Goal: Information Seeking & Learning: Learn about a topic

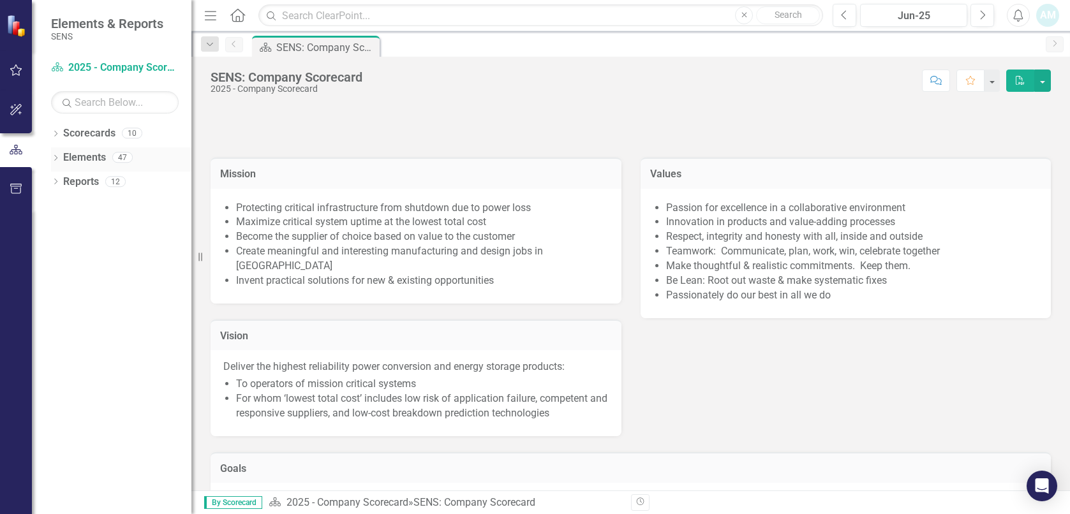
click at [55, 156] on icon "Dropdown" at bounding box center [55, 159] width 9 height 7
click at [94, 189] on div "Goal Goals" at bounding box center [91, 182] width 43 height 21
click at [56, 138] on icon "Dropdown" at bounding box center [55, 134] width 9 height 7
click at [81, 160] on link "2025 - Company Scorecard" at bounding box center [130, 158] width 121 height 15
click at [61, 156] on icon "Dropdown" at bounding box center [62, 157] width 10 height 8
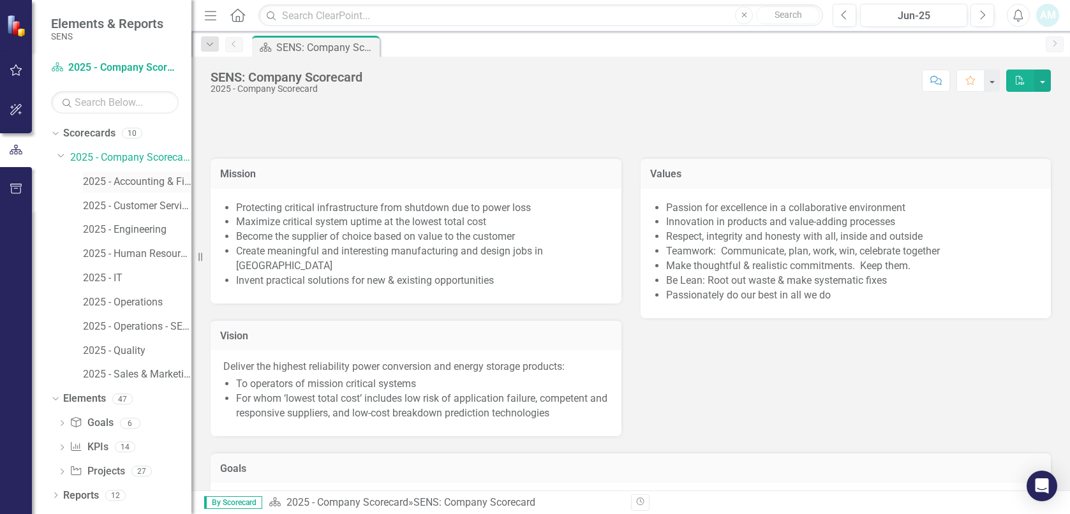
click at [146, 173] on div "2025 - Accounting & Finance" at bounding box center [137, 182] width 108 height 21
click at [133, 175] on link "2025 - Accounting & Finance" at bounding box center [137, 182] width 108 height 15
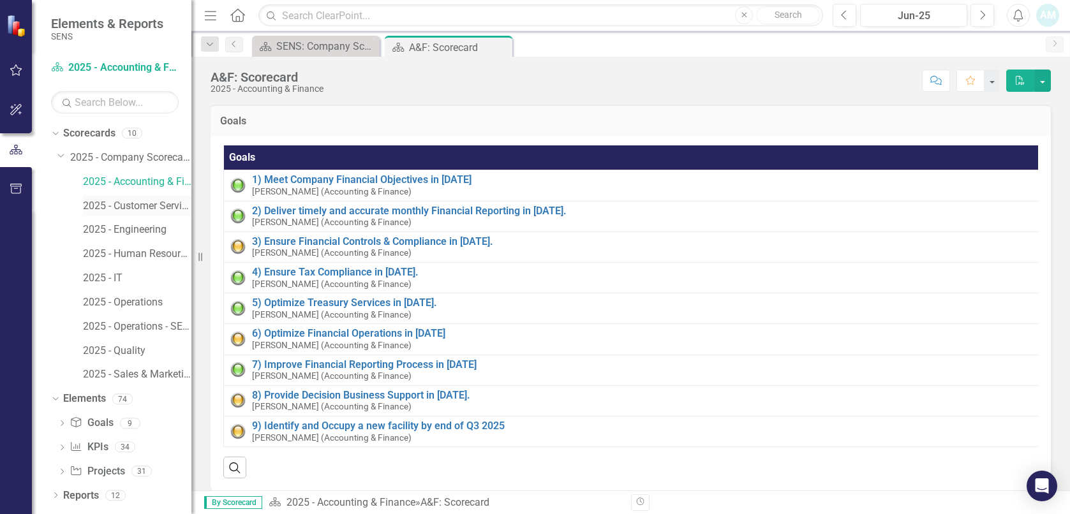
click at [122, 208] on link "2025 - Customer Service" at bounding box center [137, 206] width 108 height 15
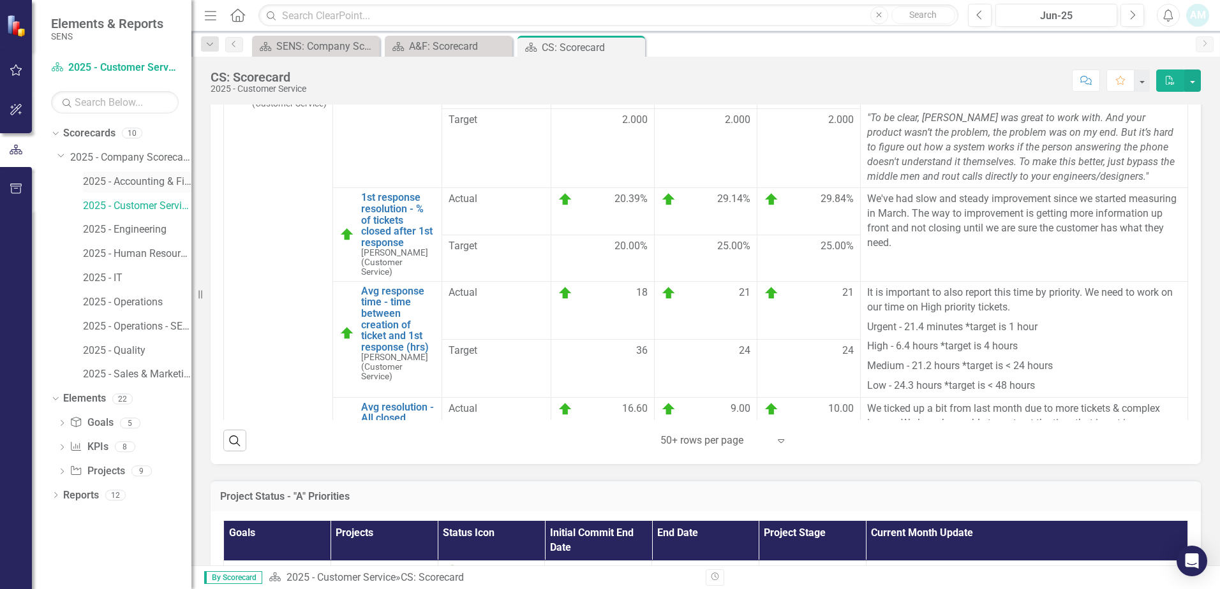
click at [161, 186] on link "2025 - Accounting & Finance" at bounding box center [137, 182] width 108 height 15
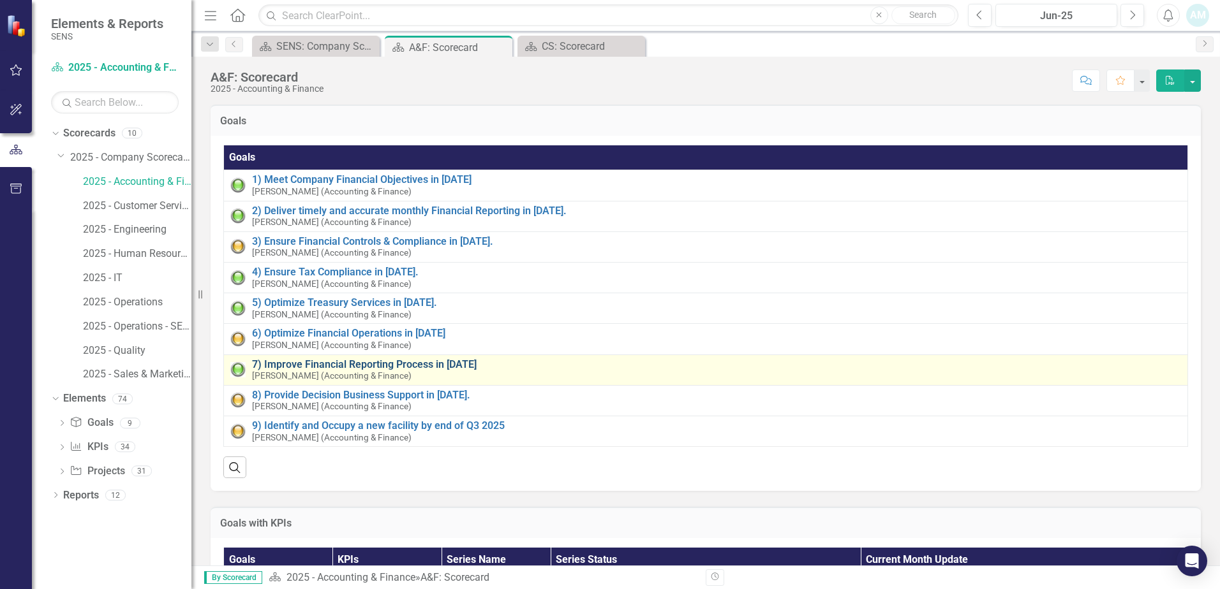
click at [418, 363] on link "7) Improve Financial Reporting Process in [DATE]" at bounding box center [716, 364] width 929 height 11
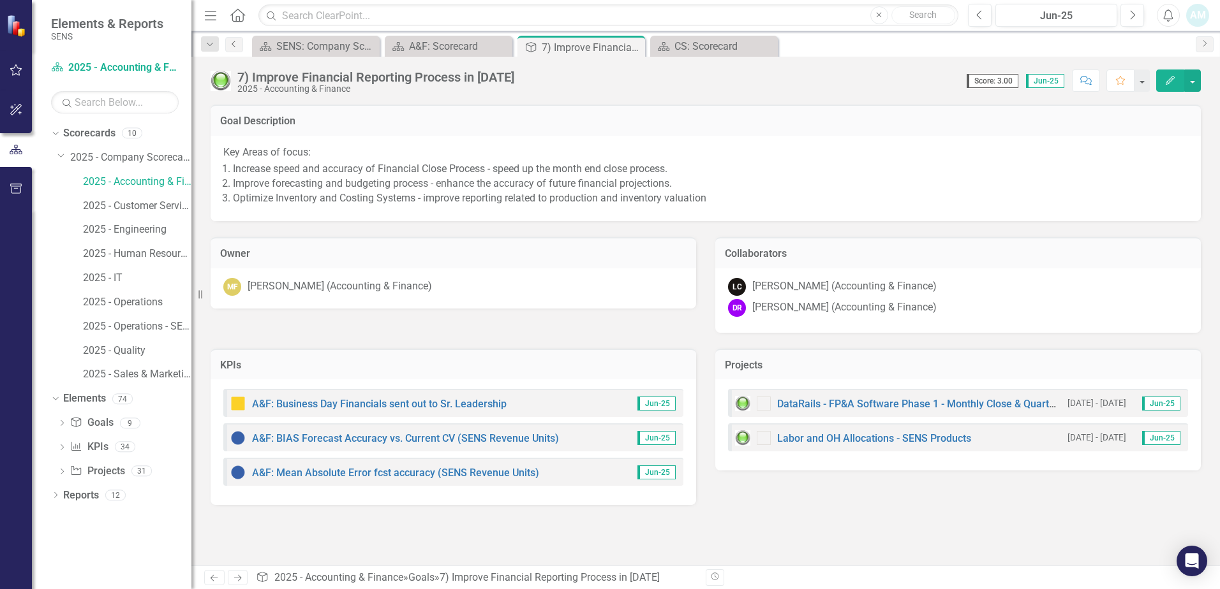
click at [233, 40] on icon "Previous" at bounding box center [234, 44] width 10 height 8
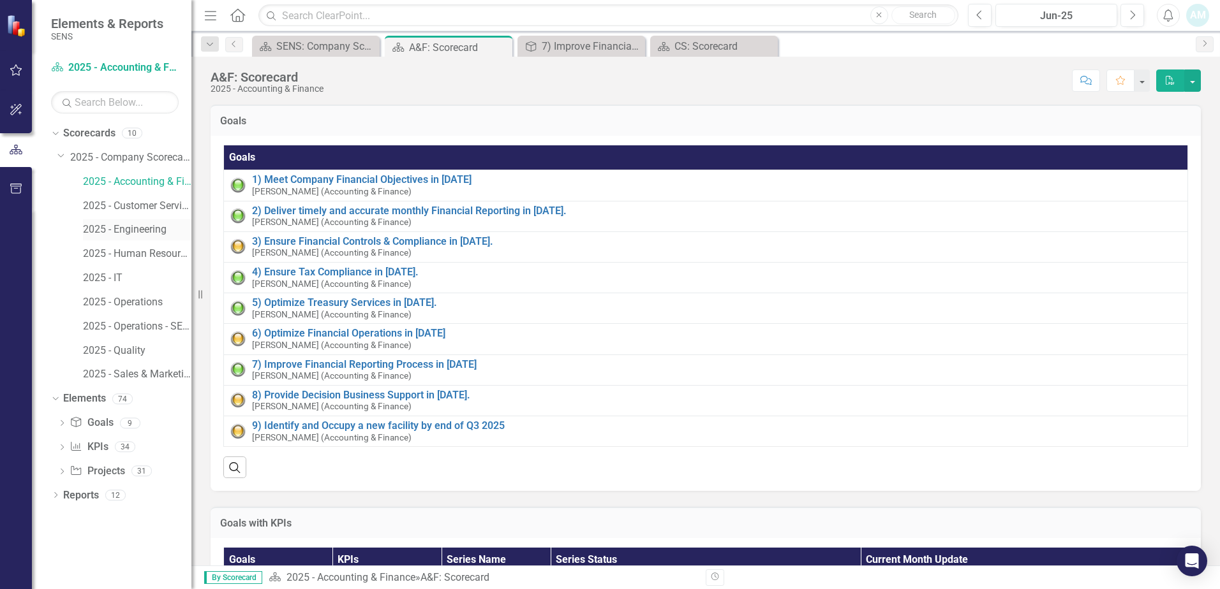
click at [130, 228] on link "2025 - Engineering" at bounding box center [137, 230] width 108 height 15
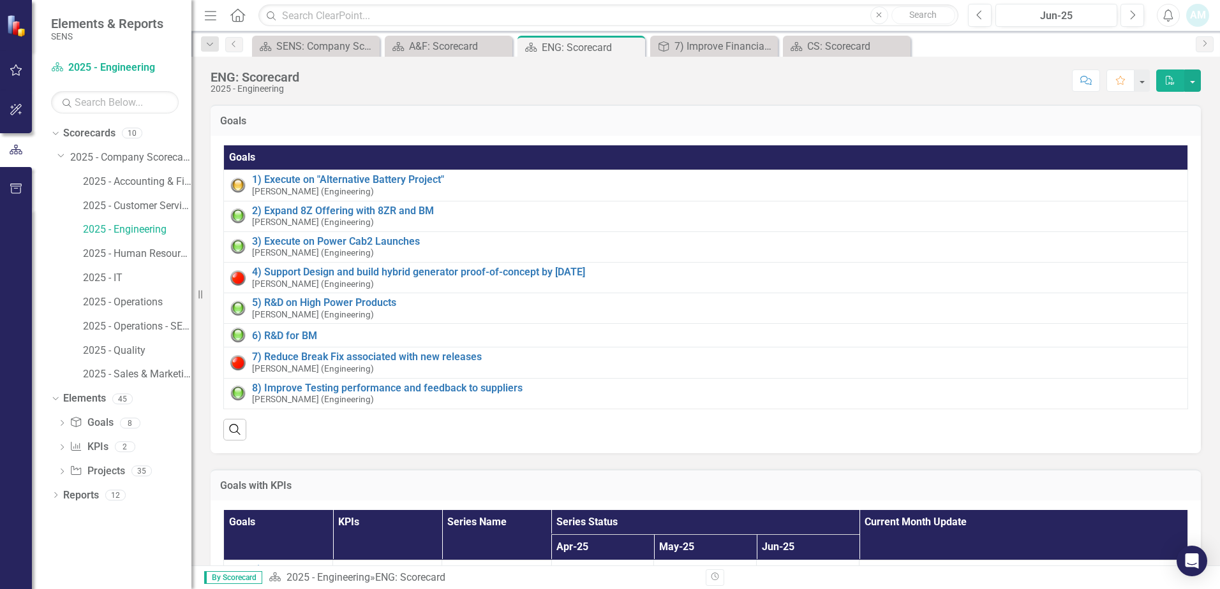
click at [1069, 256] on div "3) Execute on Power Cab2 Launches [PERSON_NAME] (Engineering)" at bounding box center [716, 247] width 929 height 22
click at [126, 253] on link "2025 - Human Resources" at bounding box center [137, 254] width 108 height 15
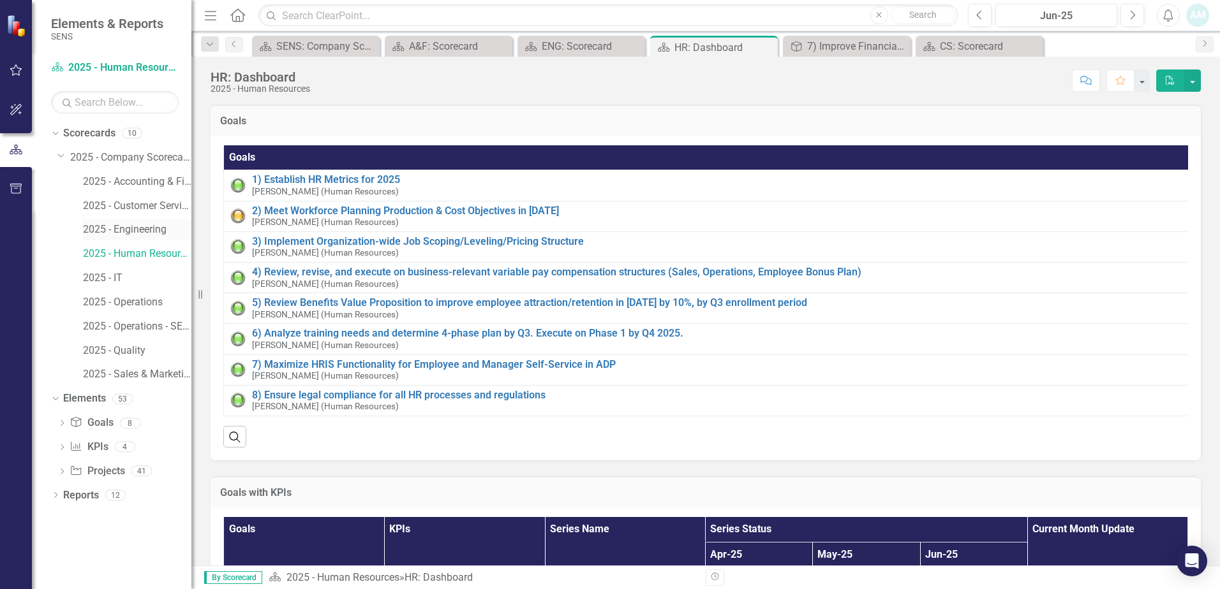
click at [140, 228] on link "2025 - Engineering" at bounding box center [137, 230] width 108 height 15
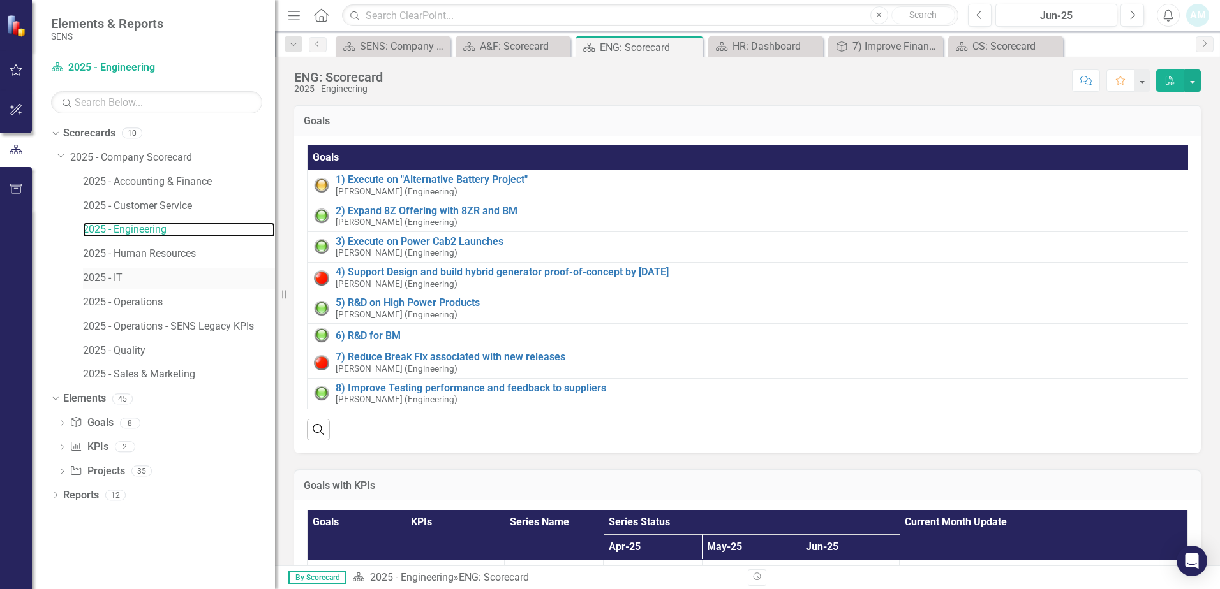
drag, startPoint x: 193, startPoint y: 262, endPoint x: 275, endPoint y: 270, distance: 82.6
click at [275, 270] on div "Resize" at bounding box center [280, 294] width 10 height 589
click at [160, 294] on div "2025 - Operations" at bounding box center [179, 302] width 192 height 21
click at [140, 298] on link "2025 - Operations" at bounding box center [179, 302] width 192 height 15
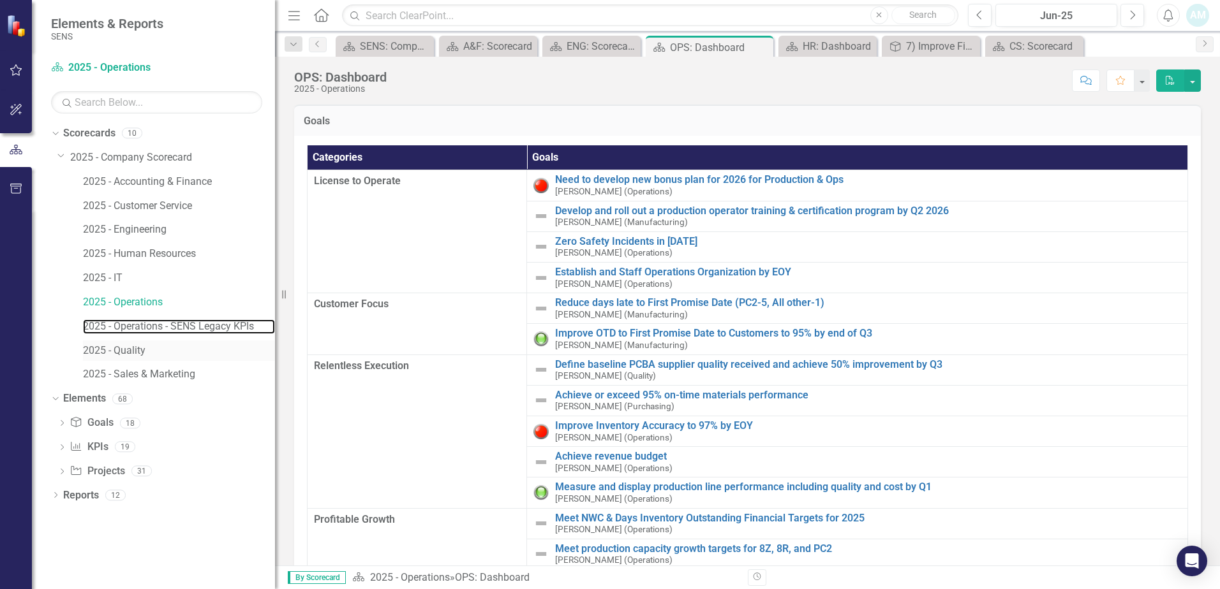
drag, startPoint x: 184, startPoint y: 324, endPoint x: 173, endPoint y: 342, distance: 20.6
click at [184, 324] on link "2025 - Operations - SENS Legacy KPIs" at bounding box center [179, 327] width 192 height 15
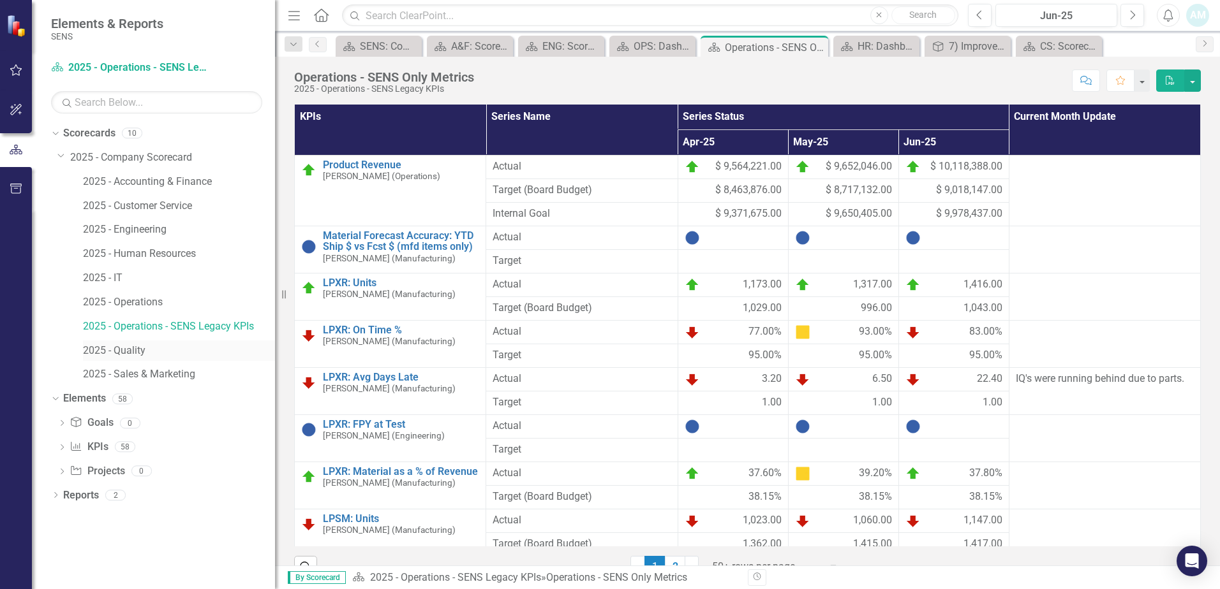
click at [143, 353] on link "2025 - Quality" at bounding box center [179, 351] width 192 height 15
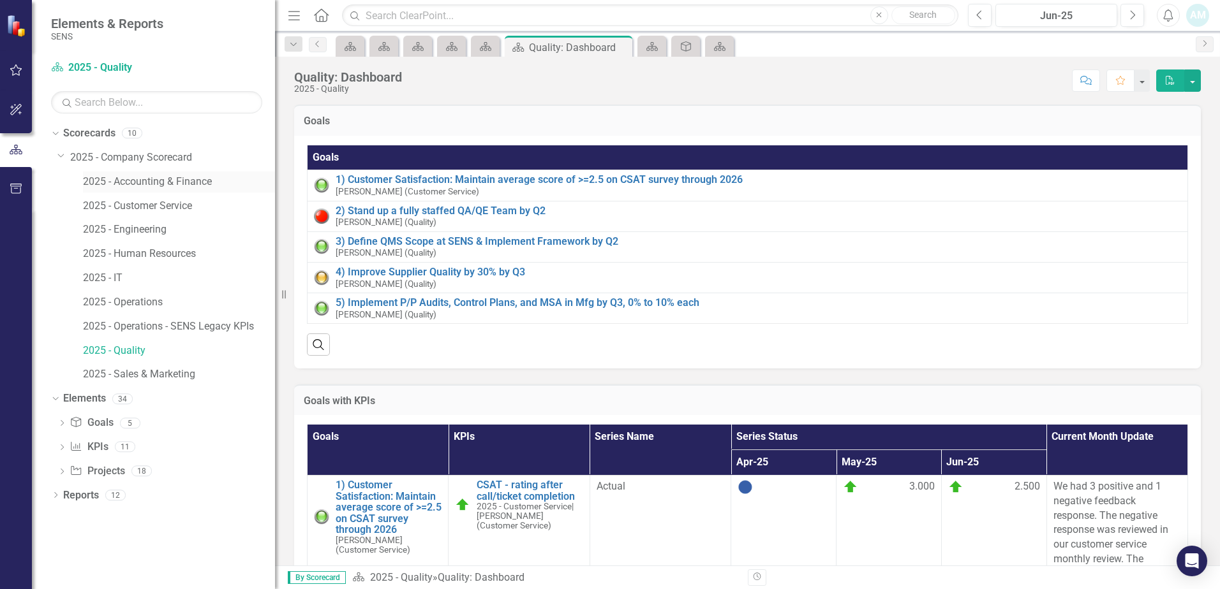
click at [191, 189] on div "2025 - Accounting & Finance" at bounding box center [179, 182] width 192 height 21
click at [149, 184] on link "2025 - Accounting & Finance" at bounding box center [179, 182] width 192 height 15
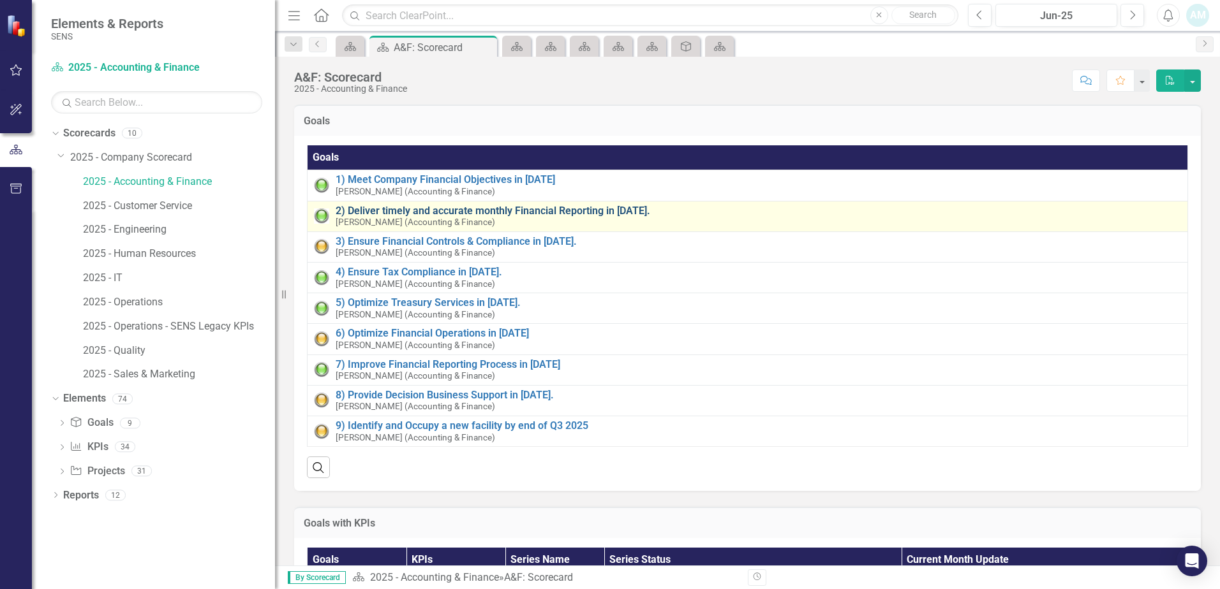
click at [520, 209] on link "2) Deliver timely and accurate monthly Financial Reporting in [DATE]." at bounding box center [757, 210] width 845 height 11
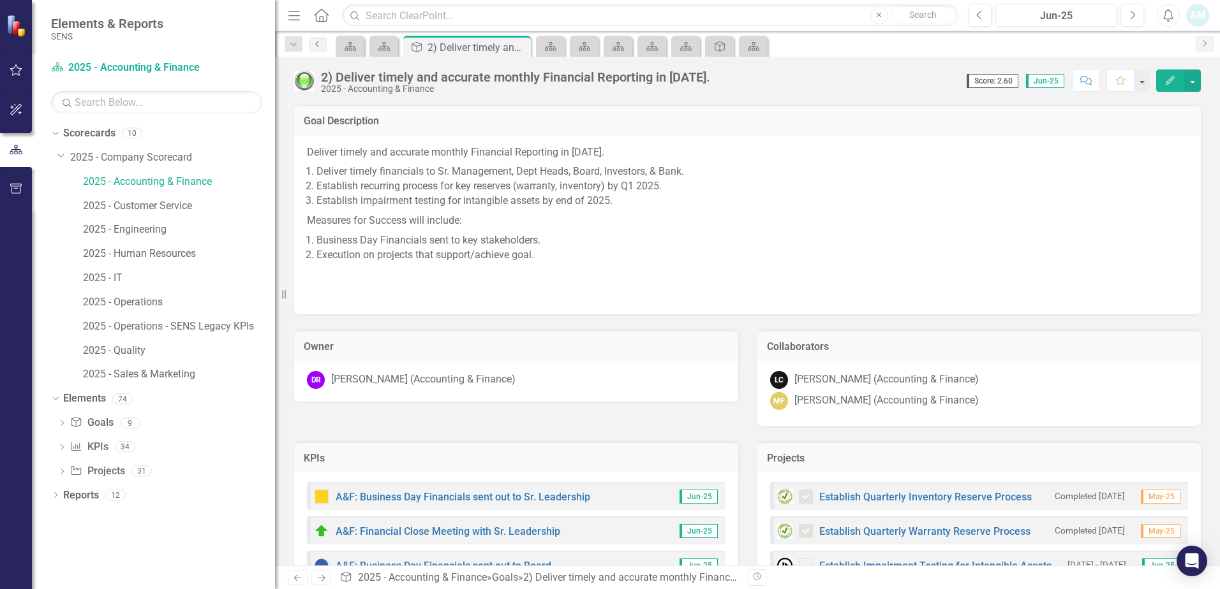
click at [317, 45] on icon "Previous" at bounding box center [318, 44] width 10 height 8
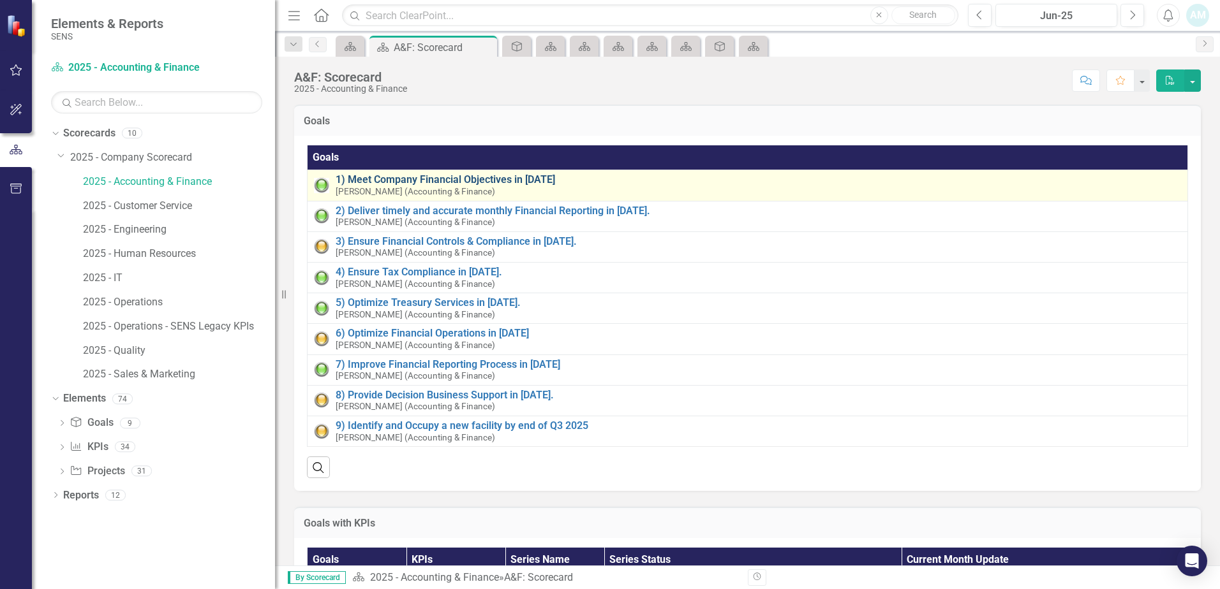
click at [449, 177] on link "1) Meet Company Financial Objectives in [DATE]" at bounding box center [757, 179] width 845 height 11
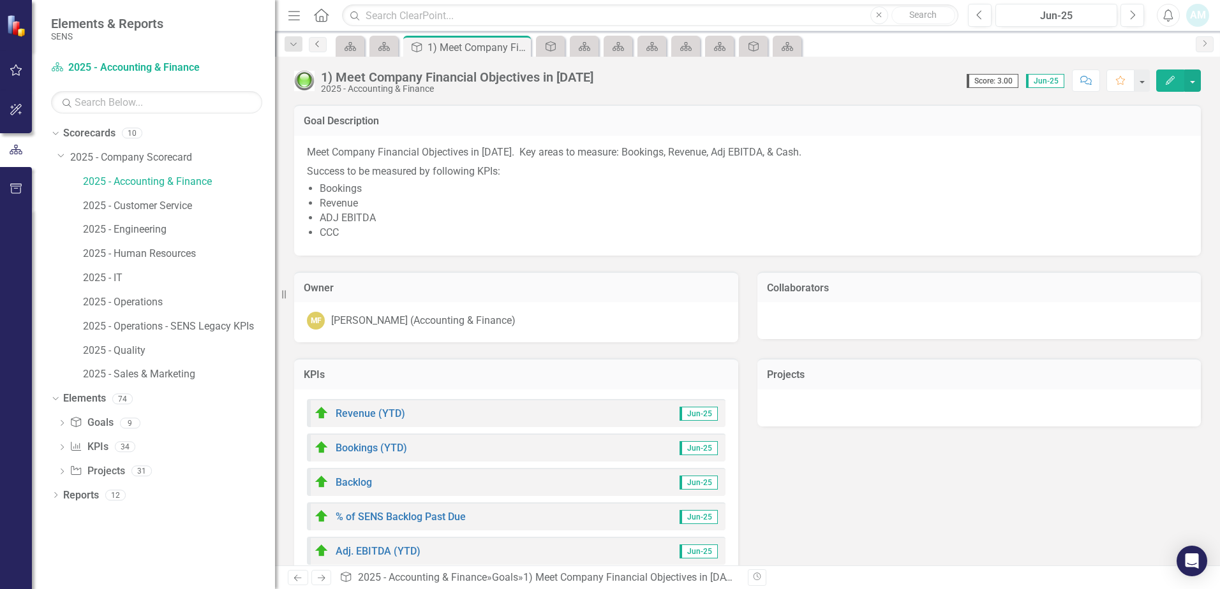
click at [317, 48] on link "Previous" at bounding box center [318, 44] width 18 height 15
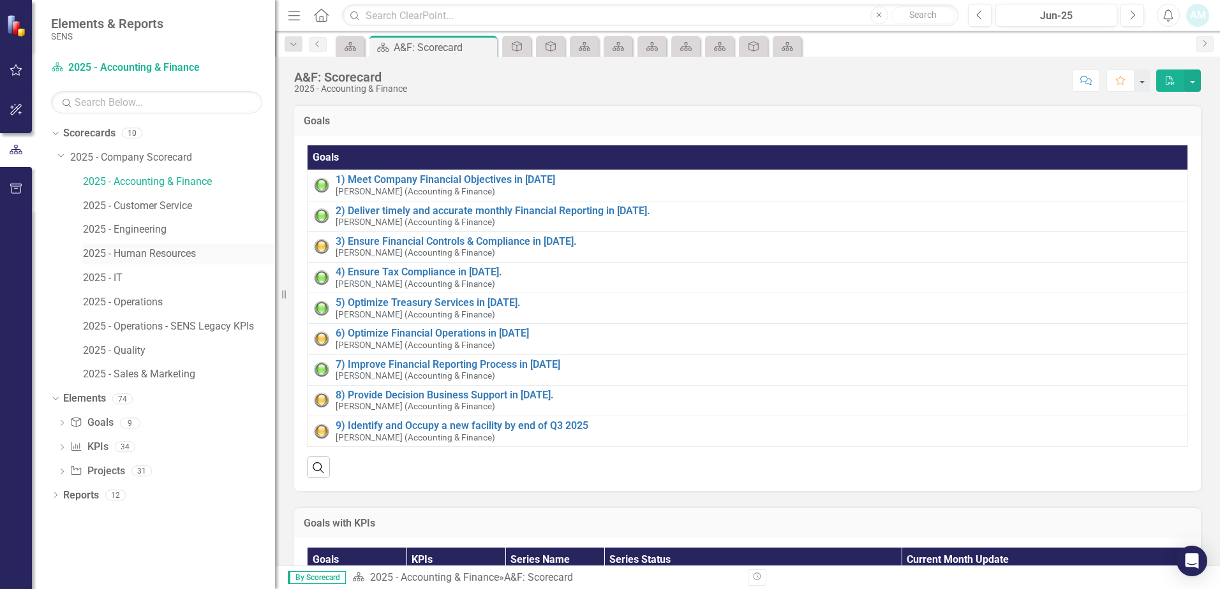
click at [172, 254] on link "2025 - Human Resources" at bounding box center [179, 254] width 192 height 15
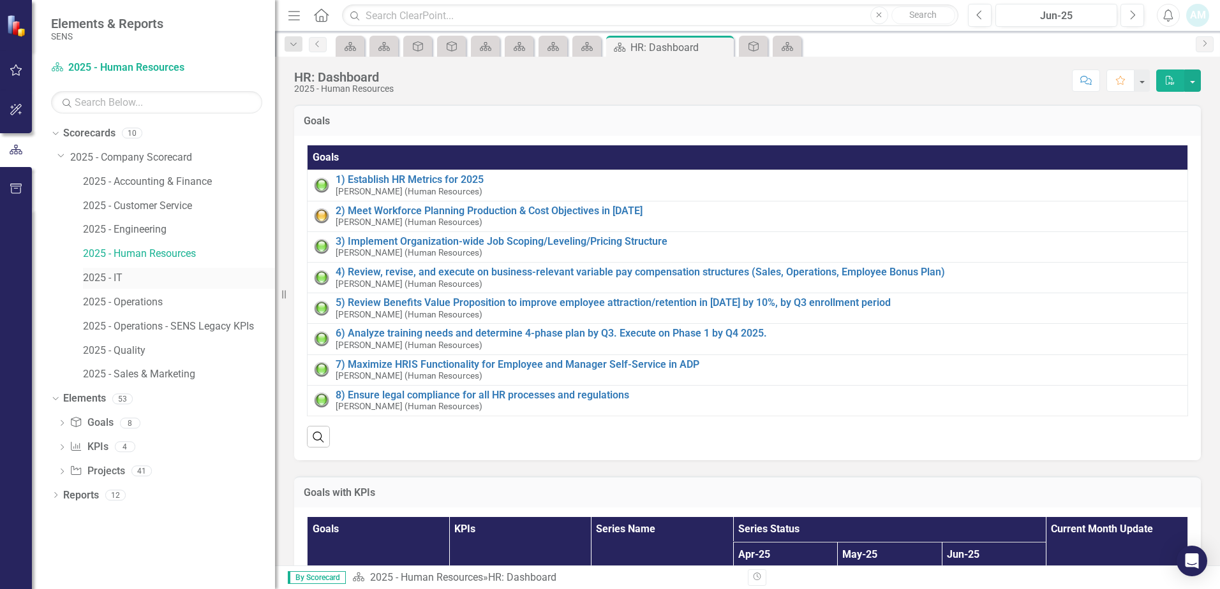
click at [141, 278] on link "2025 - IT" at bounding box center [179, 278] width 192 height 15
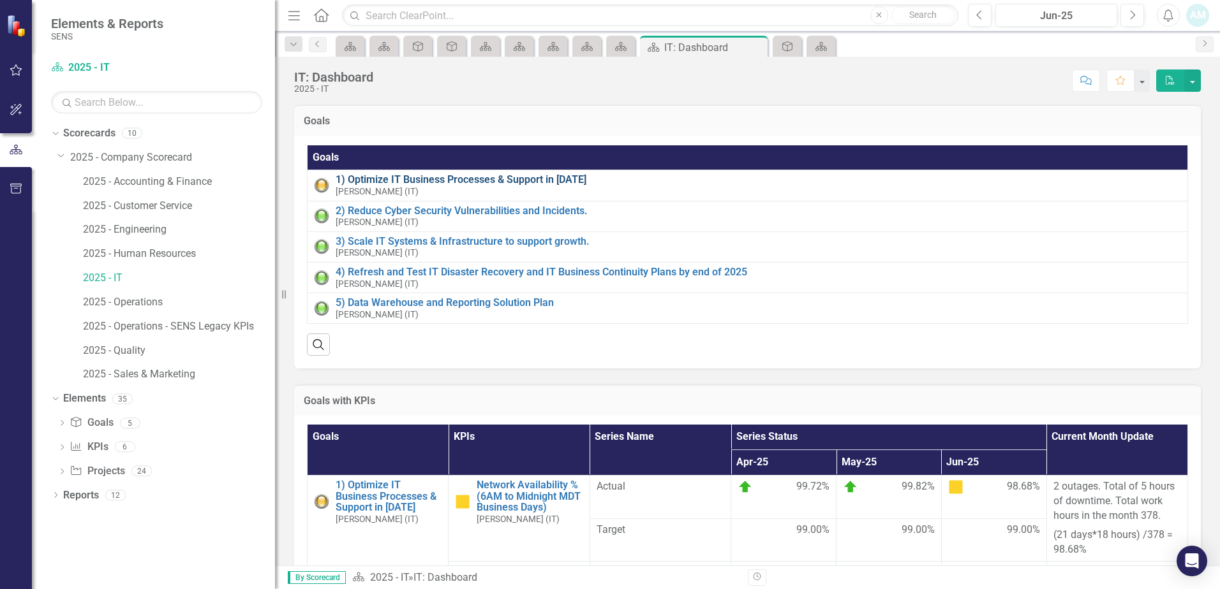
click at [476, 182] on link "1) Optimize IT Business Processes & Support in [DATE]" at bounding box center [757, 179] width 845 height 11
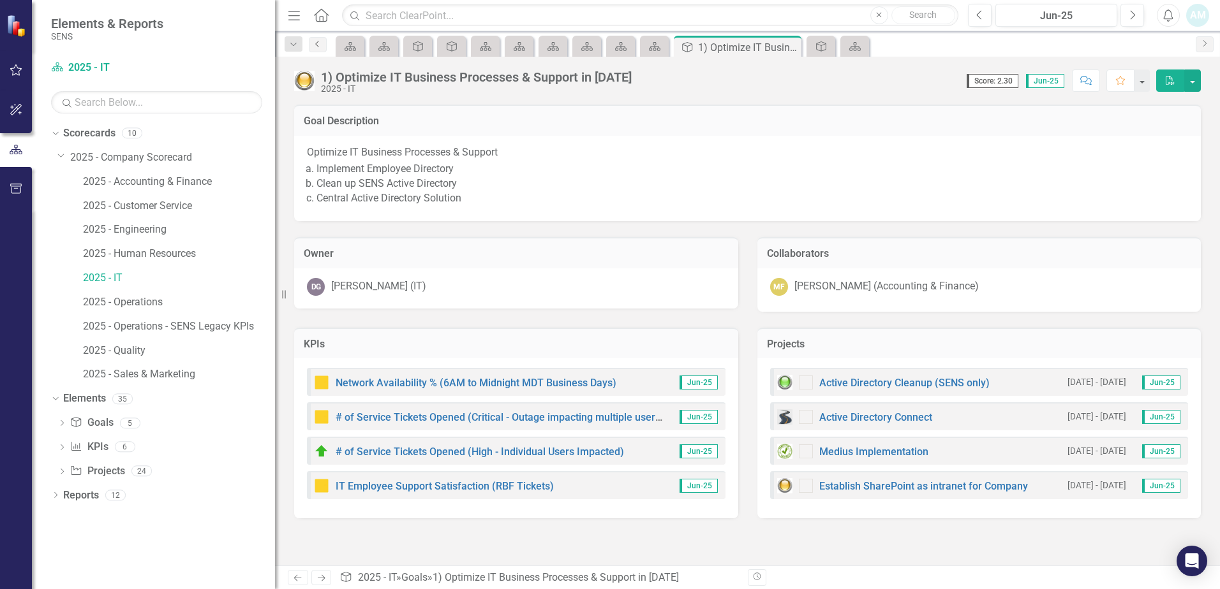
click at [318, 39] on link "Previous" at bounding box center [318, 44] width 18 height 15
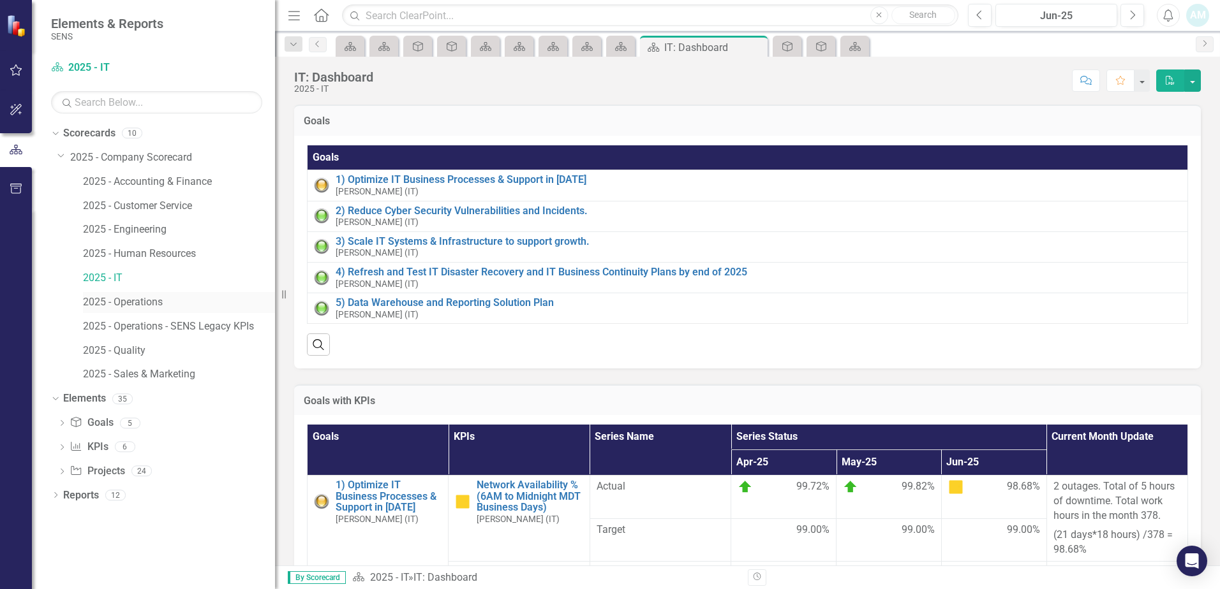
click at [141, 302] on link "2025 - Operations" at bounding box center [179, 302] width 192 height 15
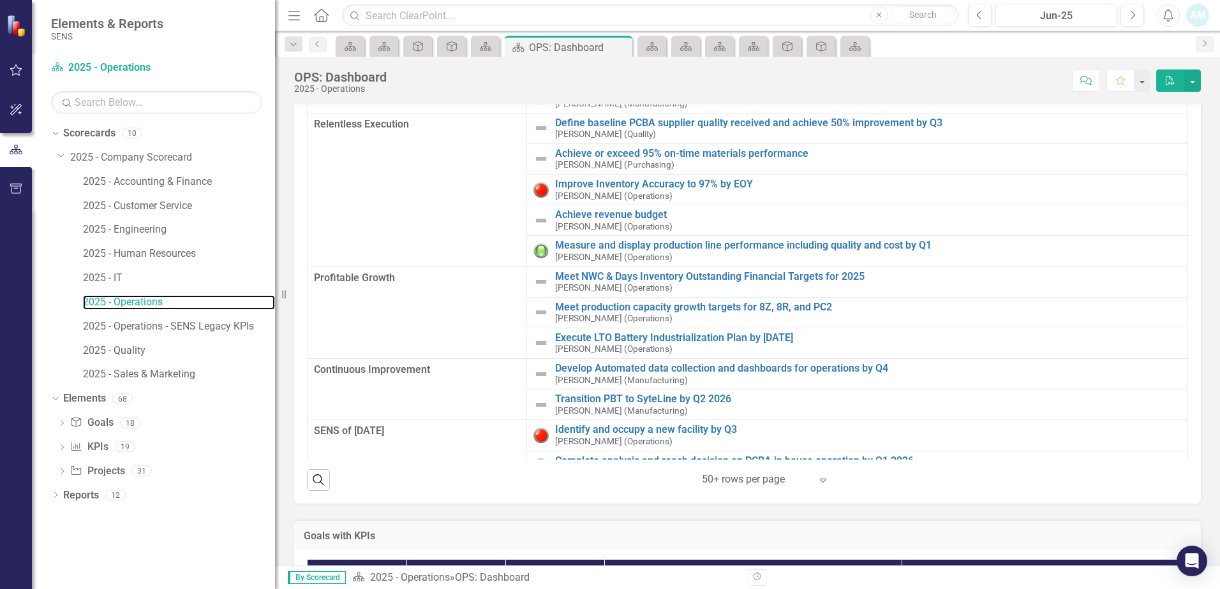
scroll to position [136, 0]
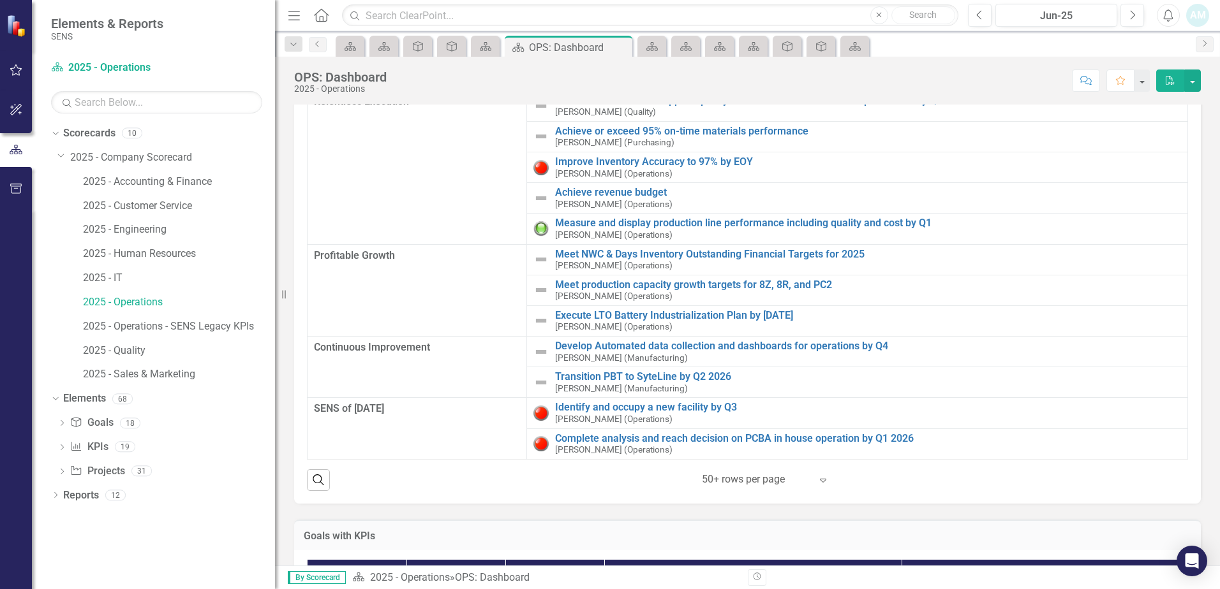
click at [820, 479] on icon at bounding box center [823, 481] width 6 height 4
click at [915, 476] on div "Search ‹ Previous 1 (current) › Next 50+ rows per page Expand" at bounding box center [747, 475] width 881 height 31
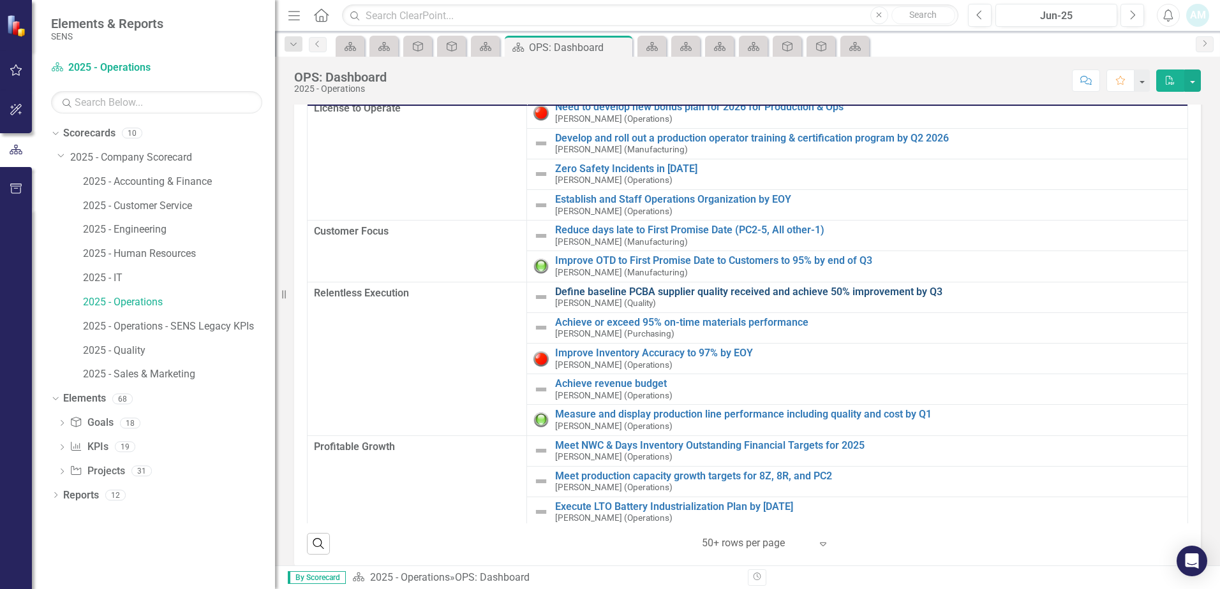
scroll to position [0, 0]
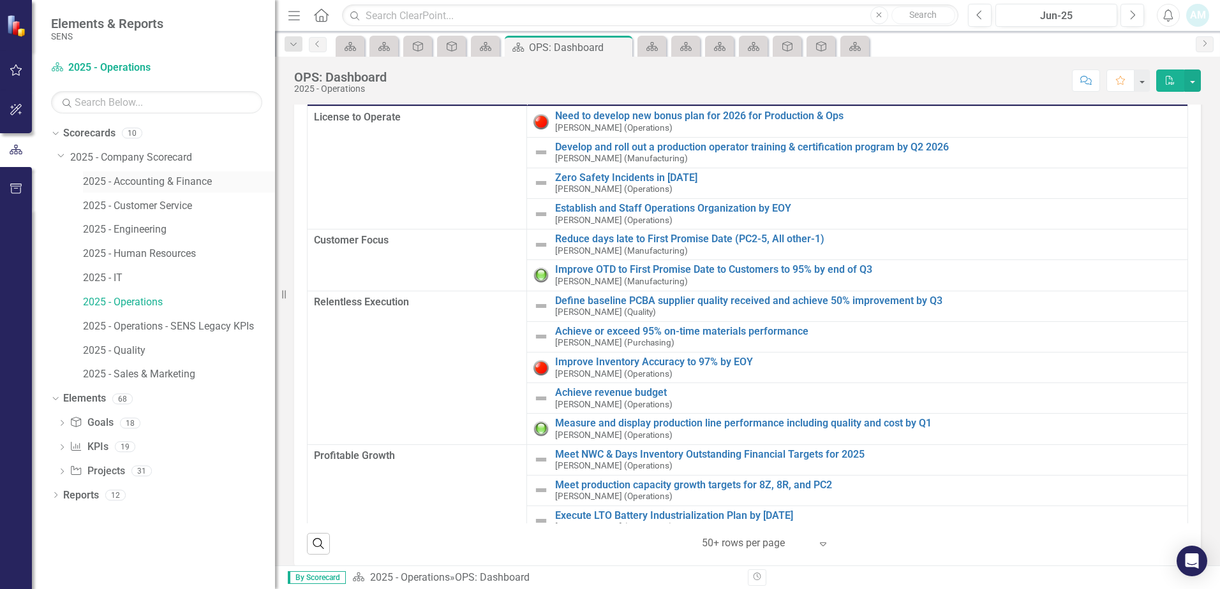
click at [129, 178] on link "2025 - Accounting & Finance" at bounding box center [179, 182] width 192 height 15
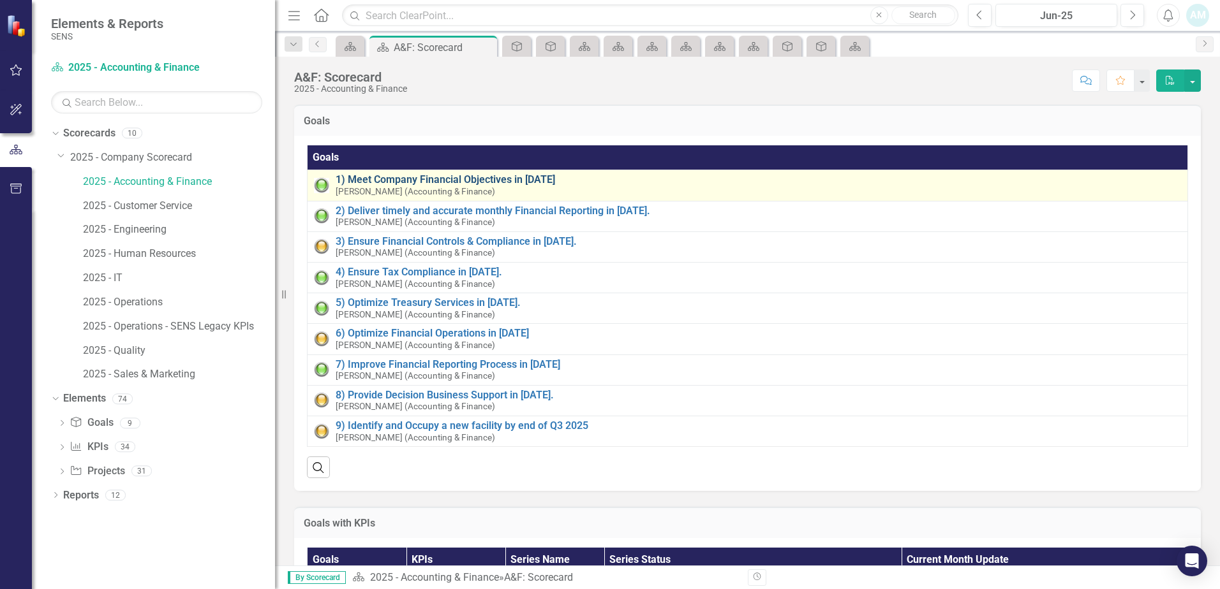
click at [425, 180] on link "1) Meet Company Financial Objectives in [DATE]" at bounding box center [757, 179] width 845 height 11
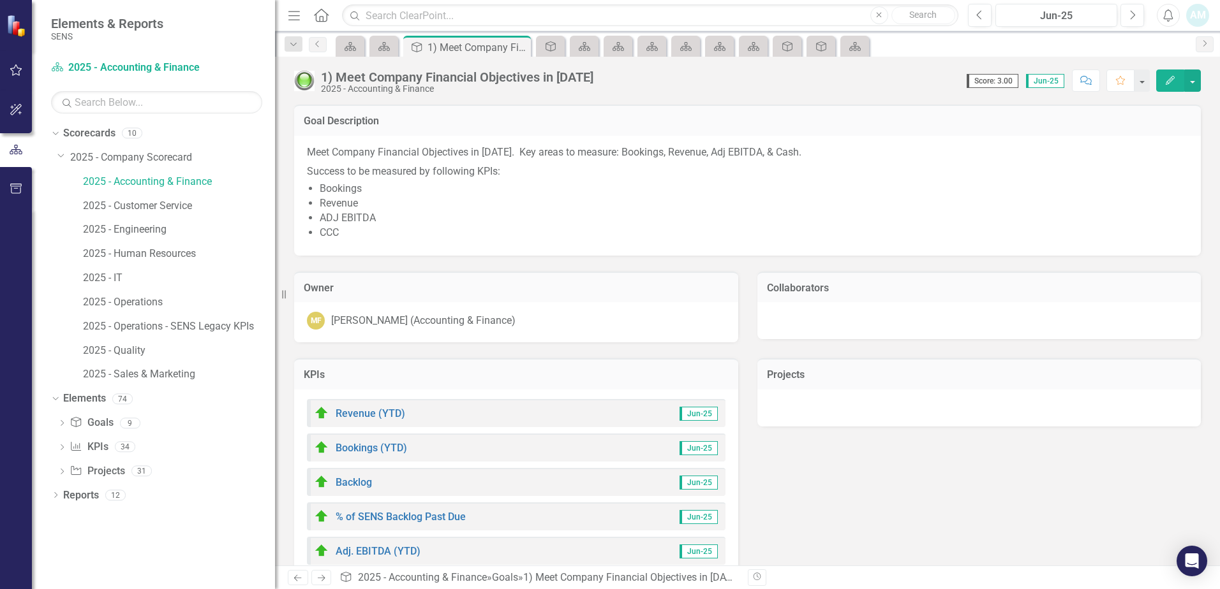
scroll to position [64, 0]
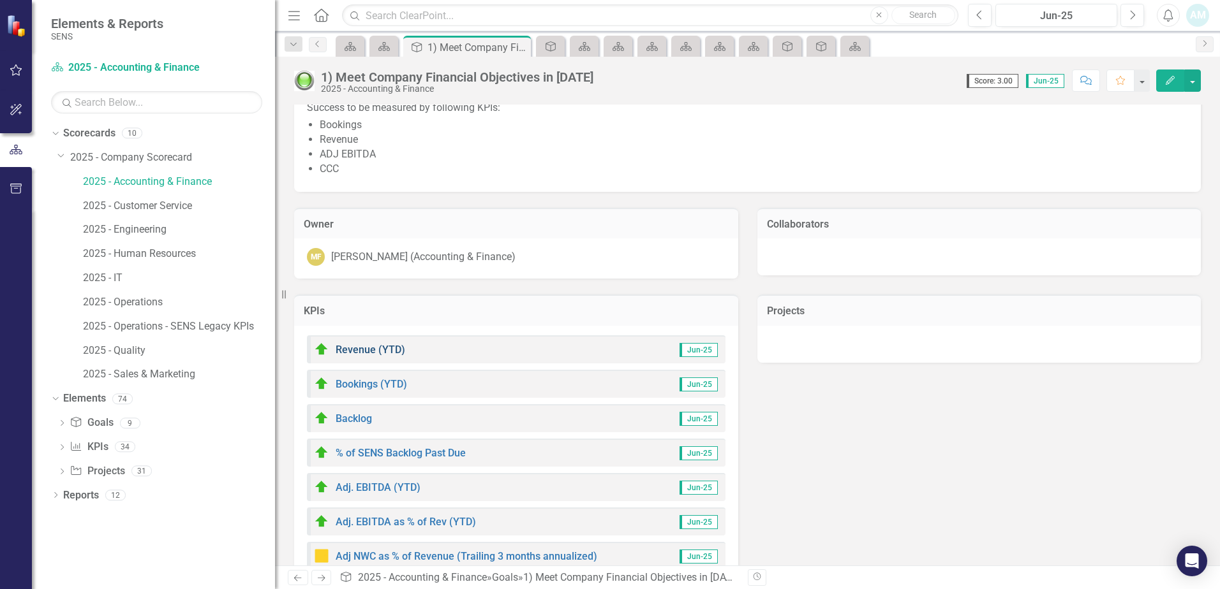
click at [400, 348] on link "Revenue (YTD)" at bounding box center [370, 350] width 70 height 12
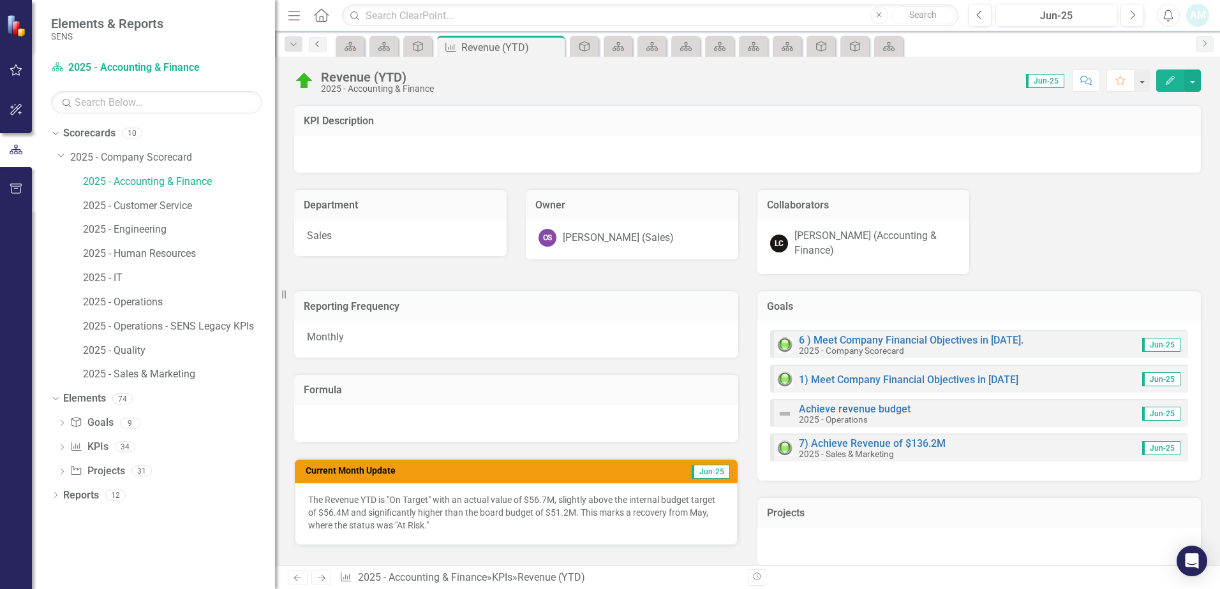
click at [316, 45] on icon "Previous" at bounding box center [318, 44] width 10 height 8
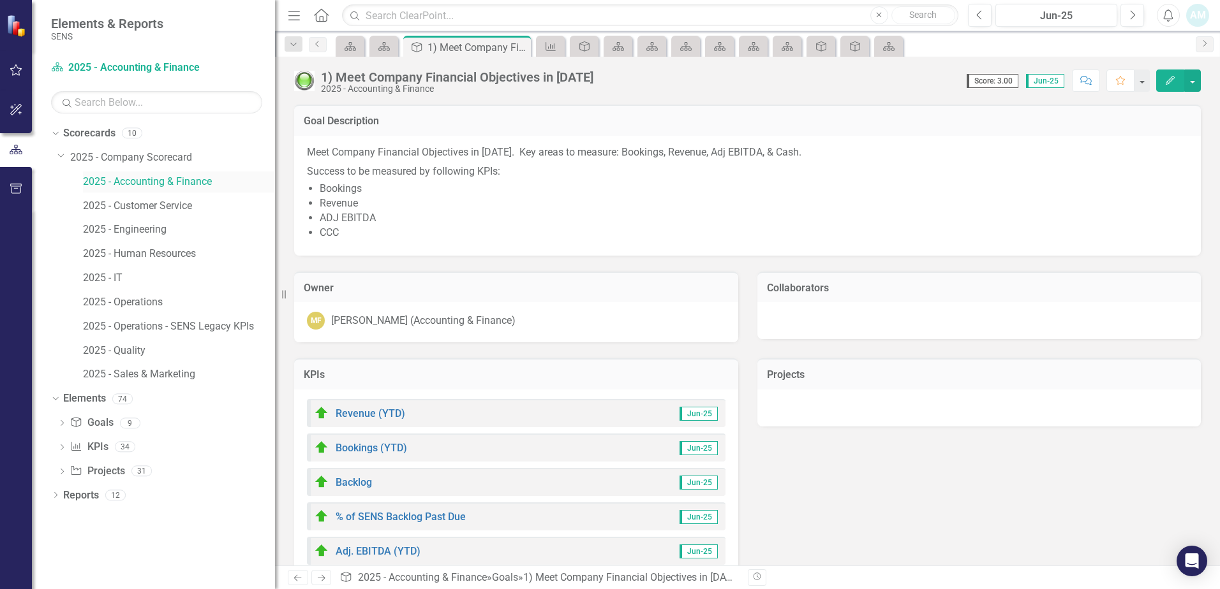
click at [126, 175] on link "2025 - Accounting & Finance" at bounding box center [179, 182] width 192 height 15
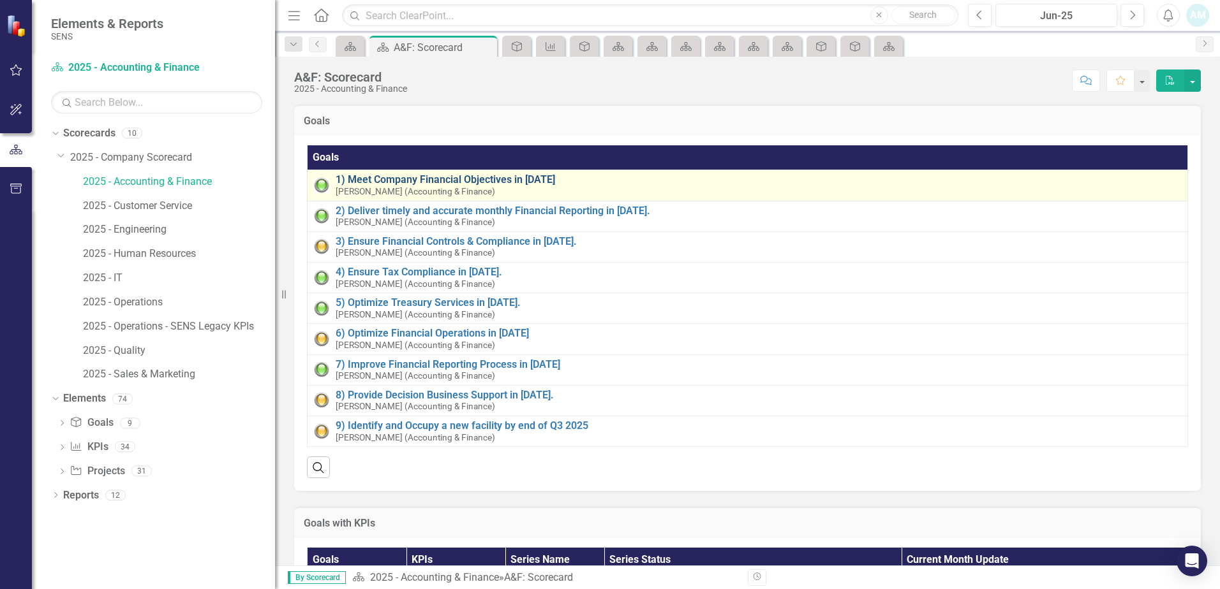
click at [453, 179] on link "1) Meet Company Financial Objectives in [DATE]" at bounding box center [757, 179] width 845 height 11
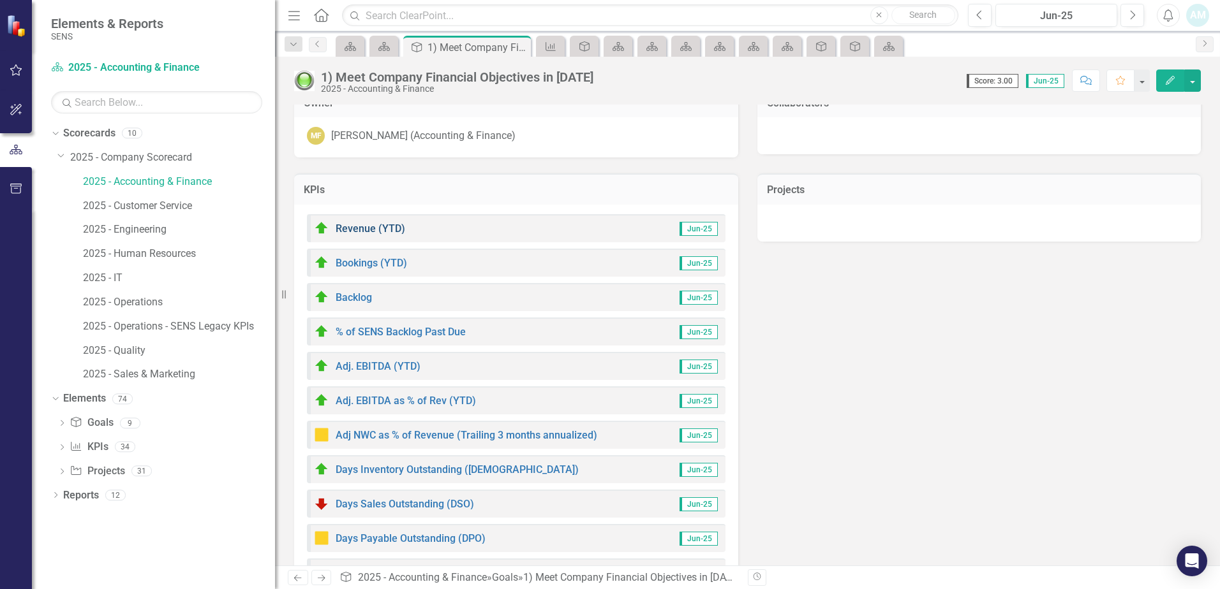
scroll to position [191, 0]
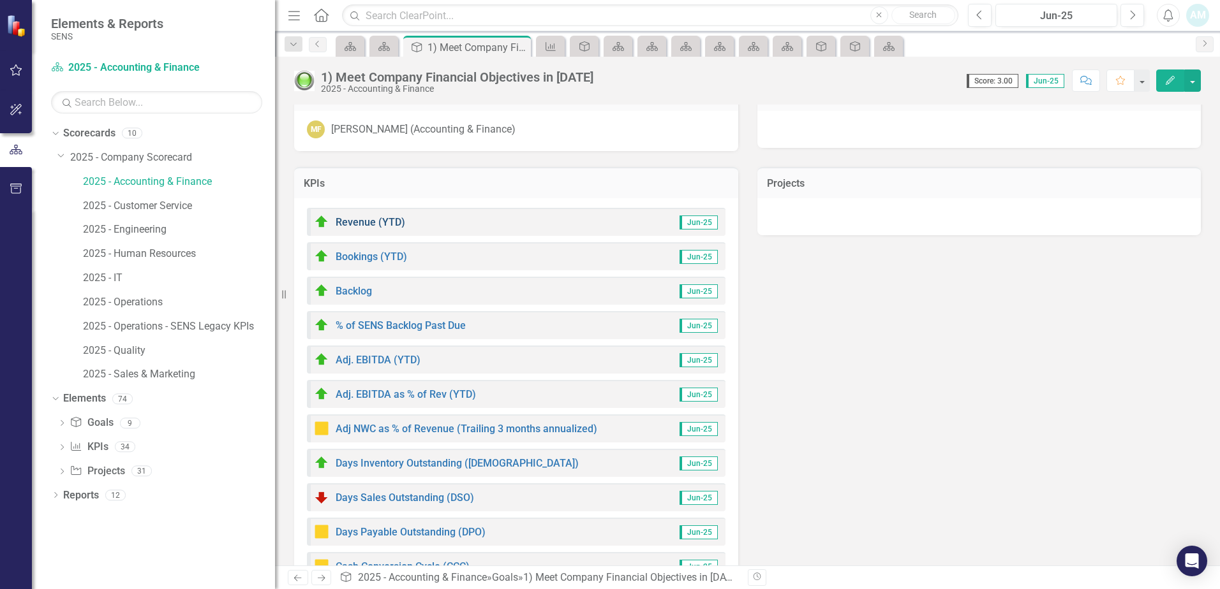
click at [357, 221] on link "Revenue (YTD)" at bounding box center [370, 222] width 70 height 12
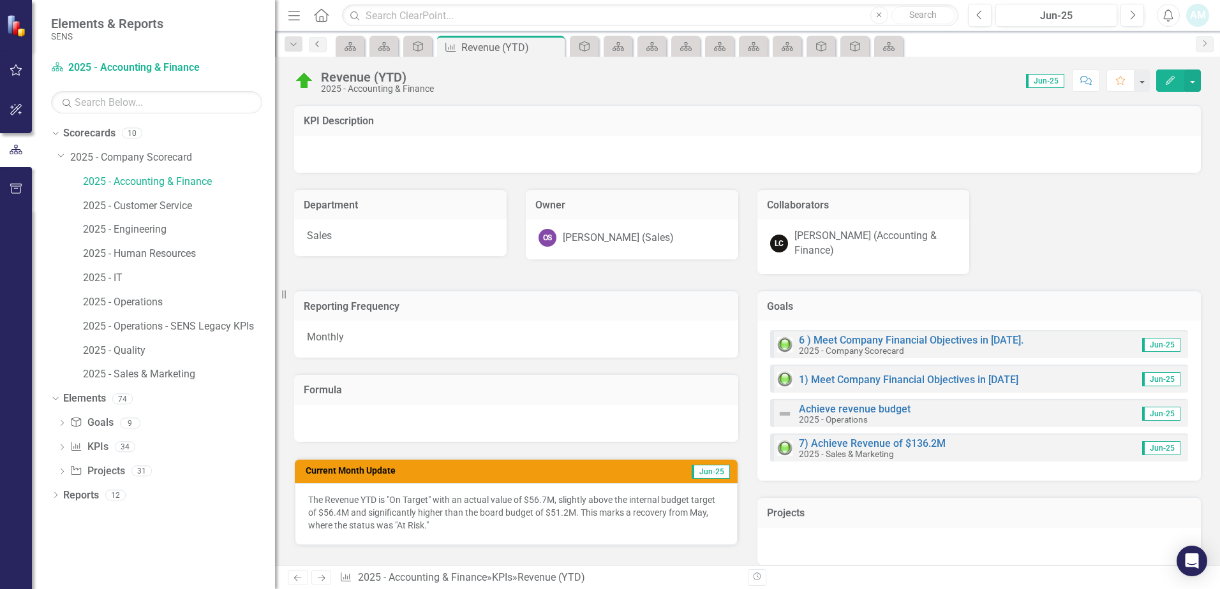
click at [315, 50] on link "Previous" at bounding box center [318, 44] width 18 height 15
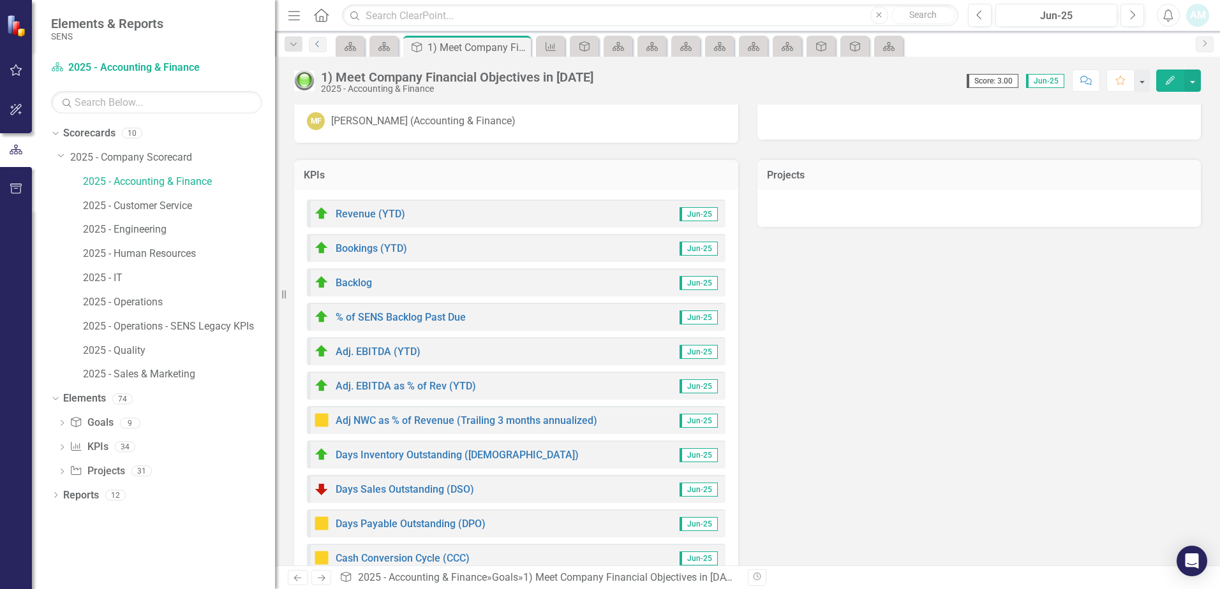
scroll to position [128, 0]
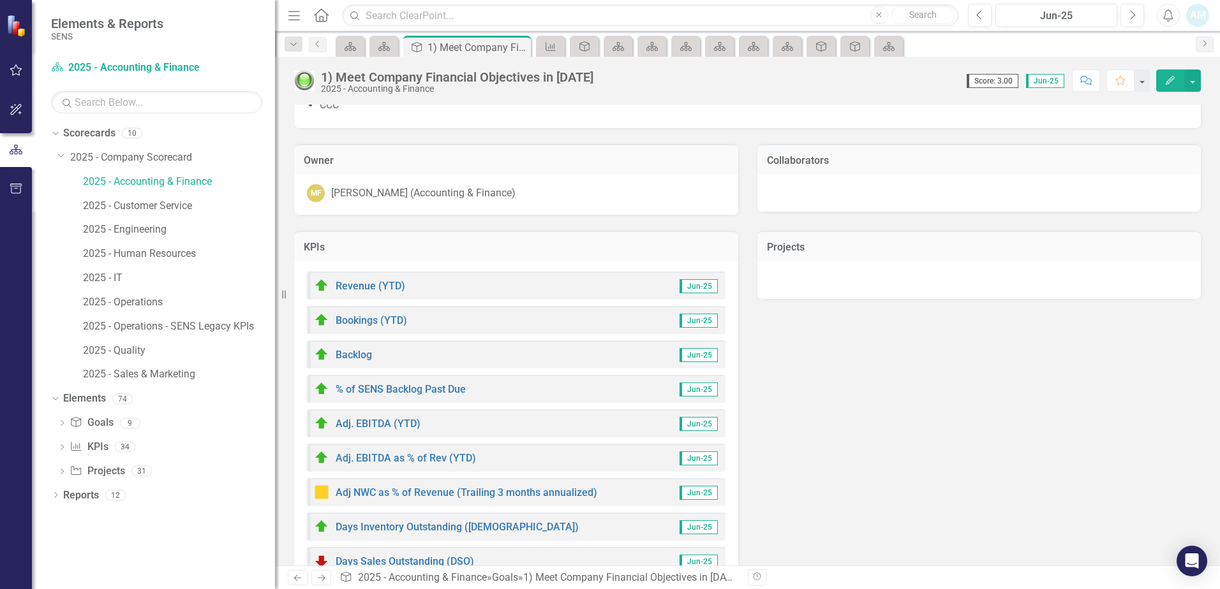
click at [692, 320] on span "Jun-25" at bounding box center [698, 321] width 38 height 14
click at [582, 320] on div "Bookings (YTD) Jun-25" at bounding box center [516, 320] width 418 height 28
click at [388, 322] on link "Bookings (YTD)" at bounding box center [370, 320] width 71 height 12
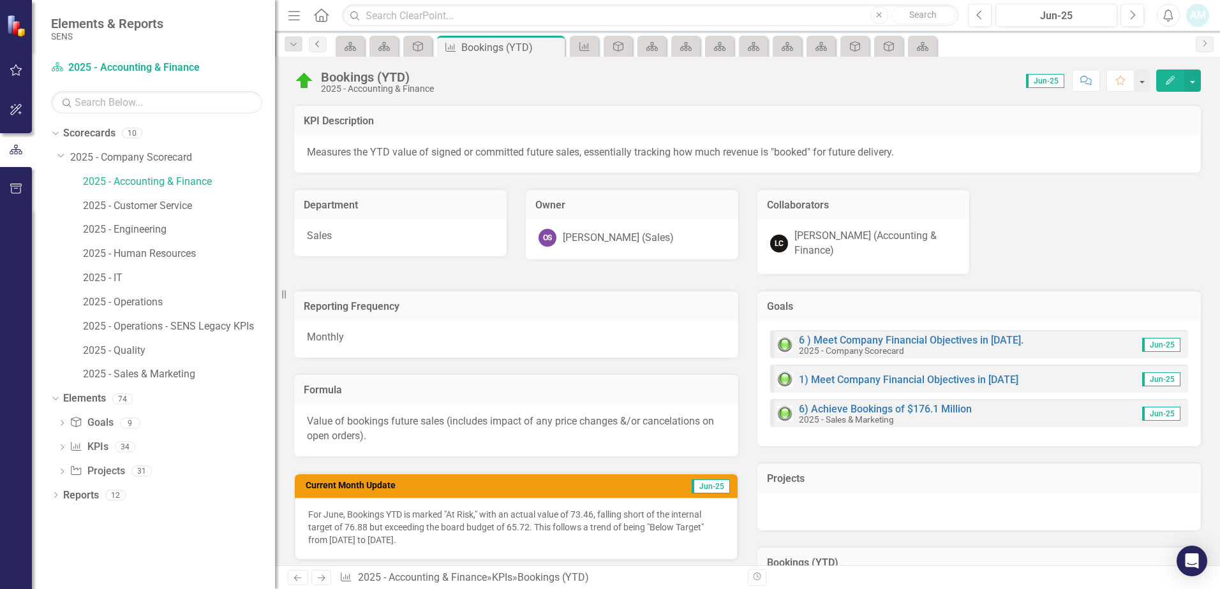
click at [322, 45] on icon "Previous" at bounding box center [318, 44] width 10 height 8
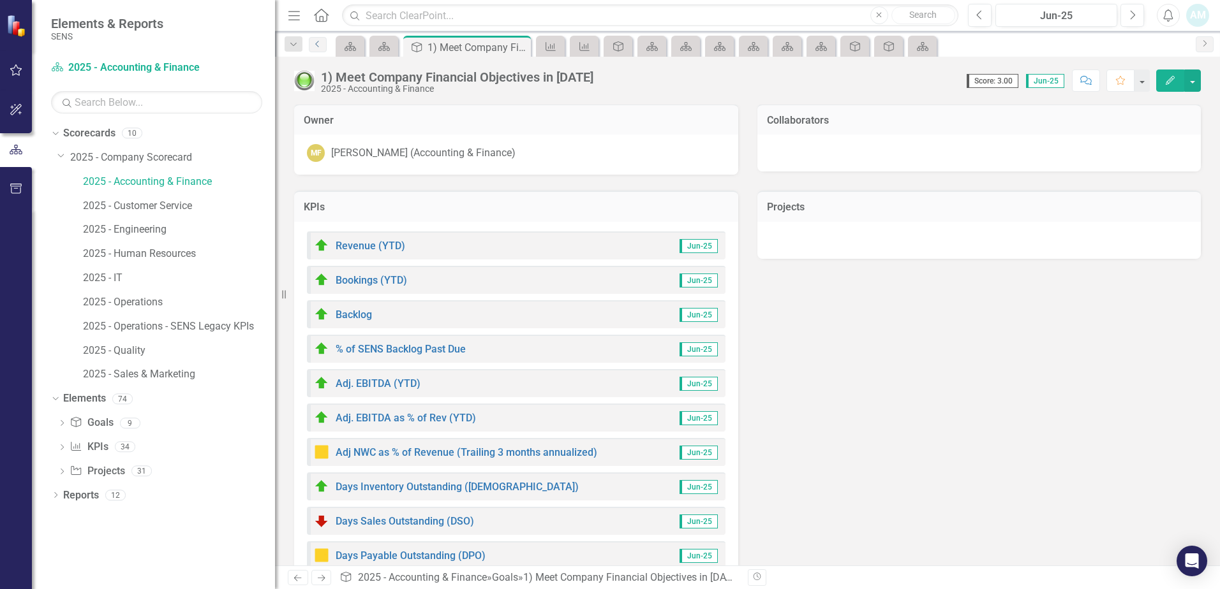
scroll to position [191, 0]
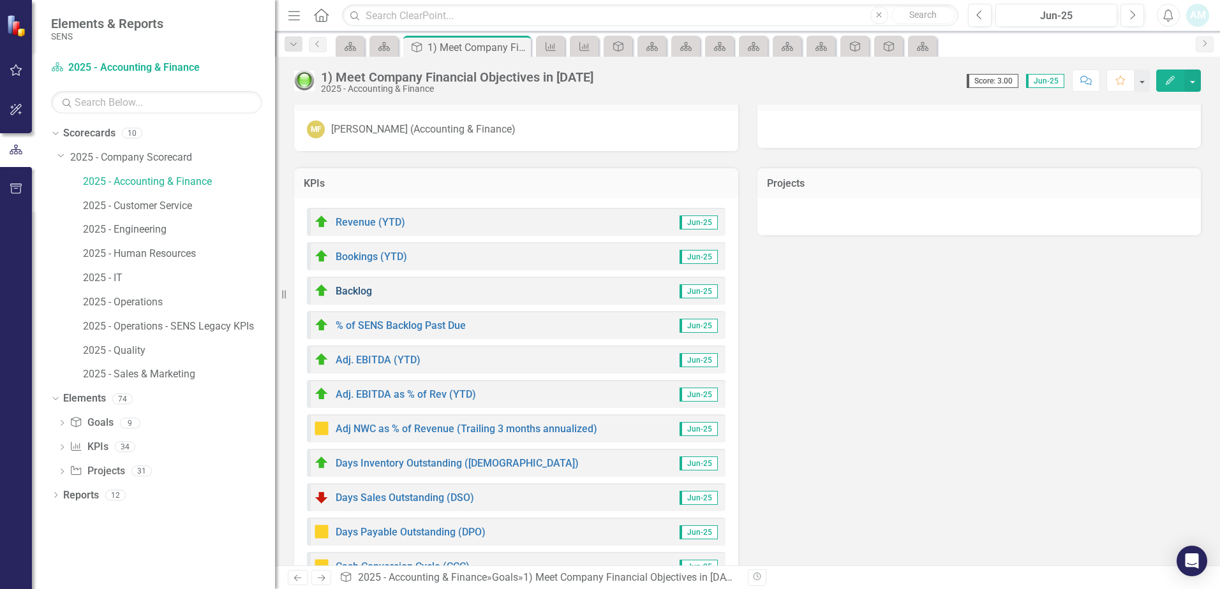
click at [358, 291] on link "Backlog" at bounding box center [353, 291] width 36 height 12
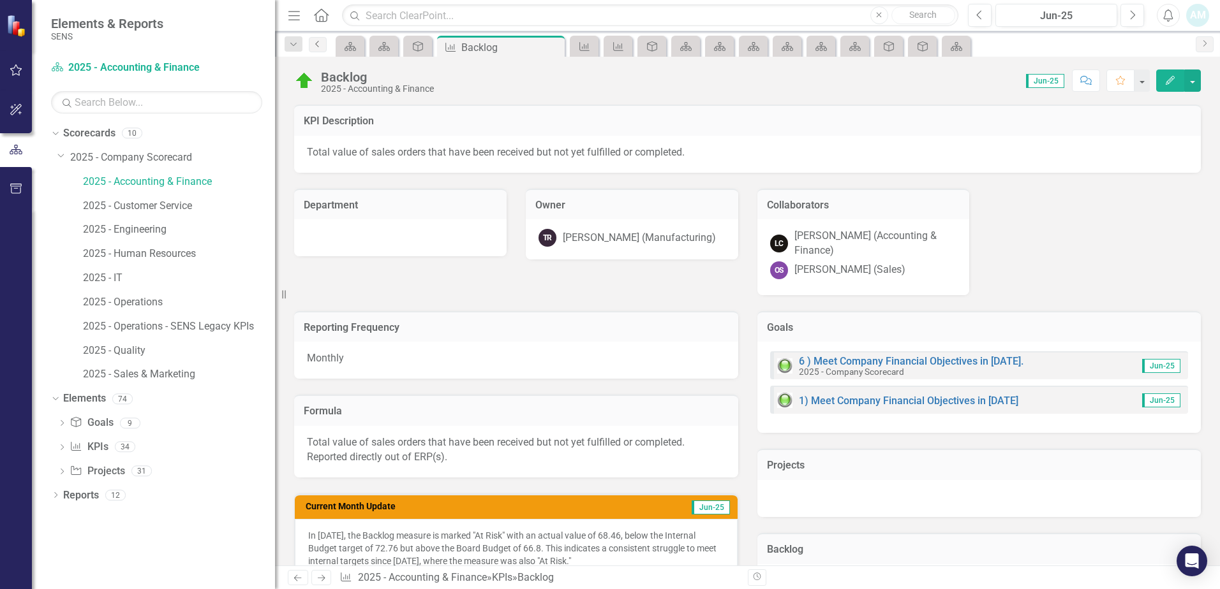
click at [319, 49] on link "Previous" at bounding box center [318, 44] width 18 height 15
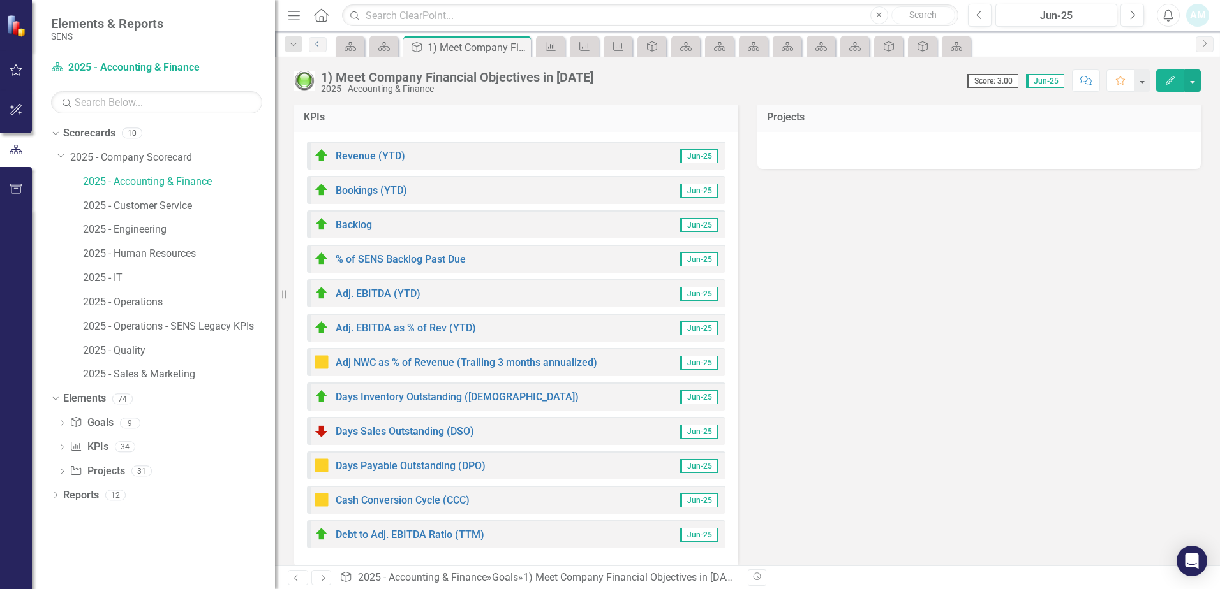
scroll to position [272, 0]
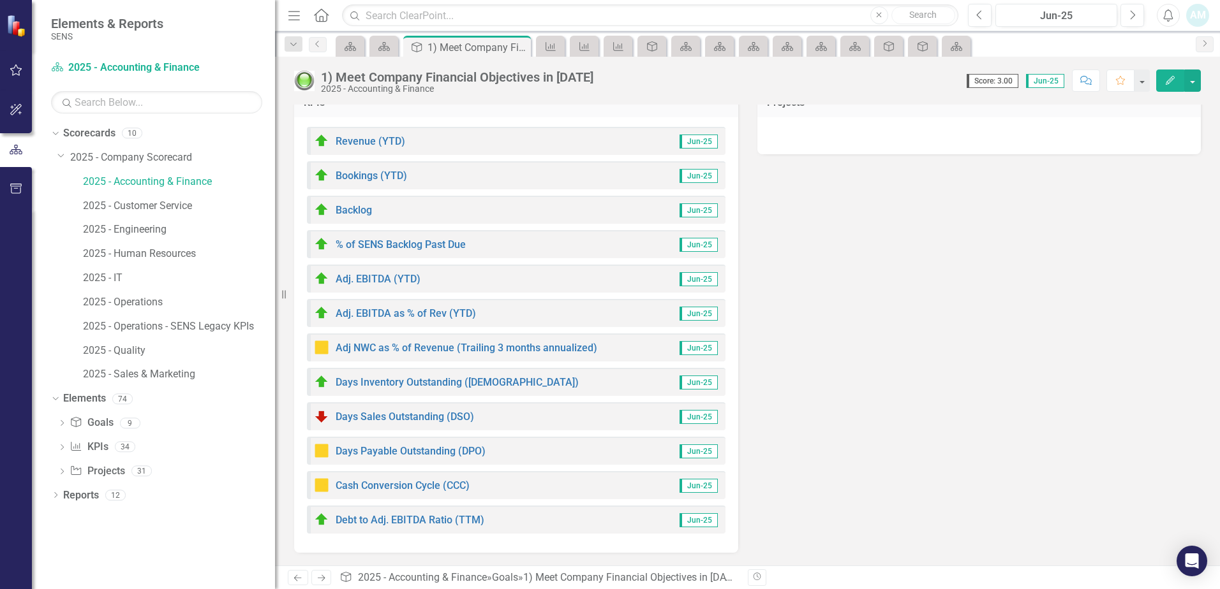
click at [533, 148] on div "Revenue (YTD) Jun-25" at bounding box center [516, 141] width 418 height 28
click at [381, 141] on link "Revenue (YTD)" at bounding box center [370, 141] width 70 height 12
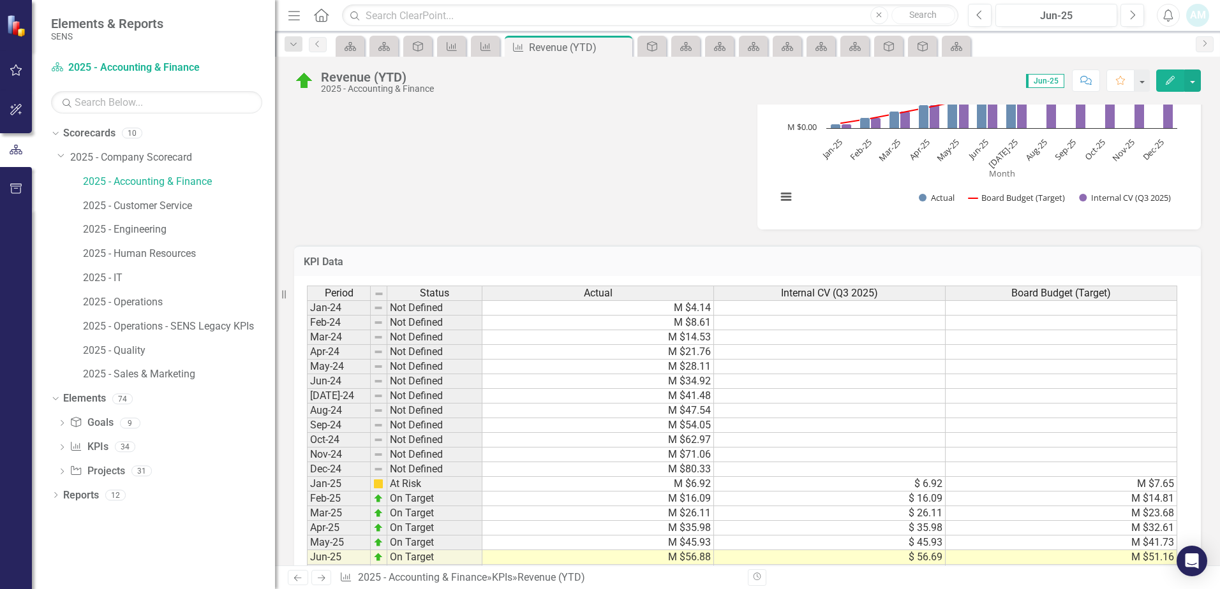
scroll to position [716, 0]
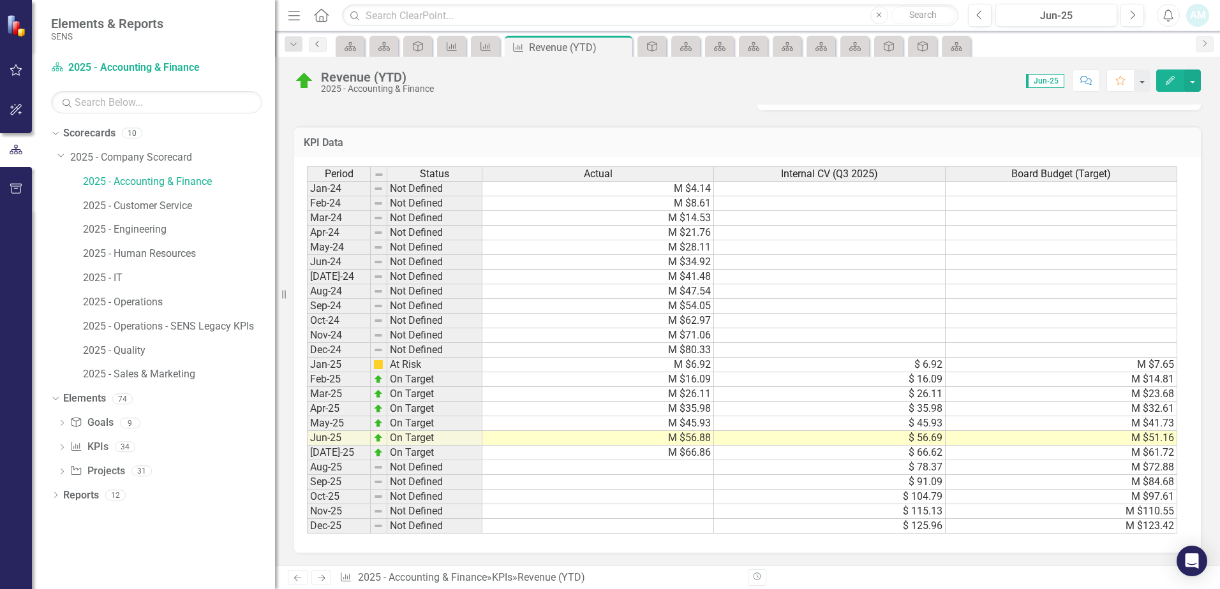
click at [321, 41] on icon "Previous" at bounding box center [318, 44] width 10 height 8
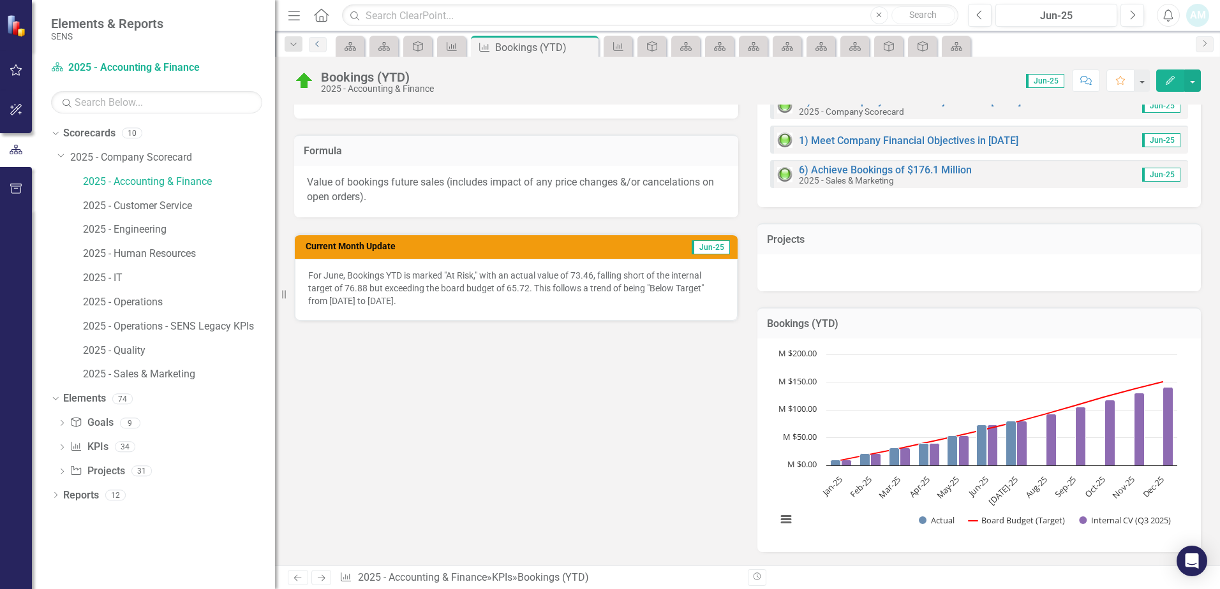
scroll to position [107, 0]
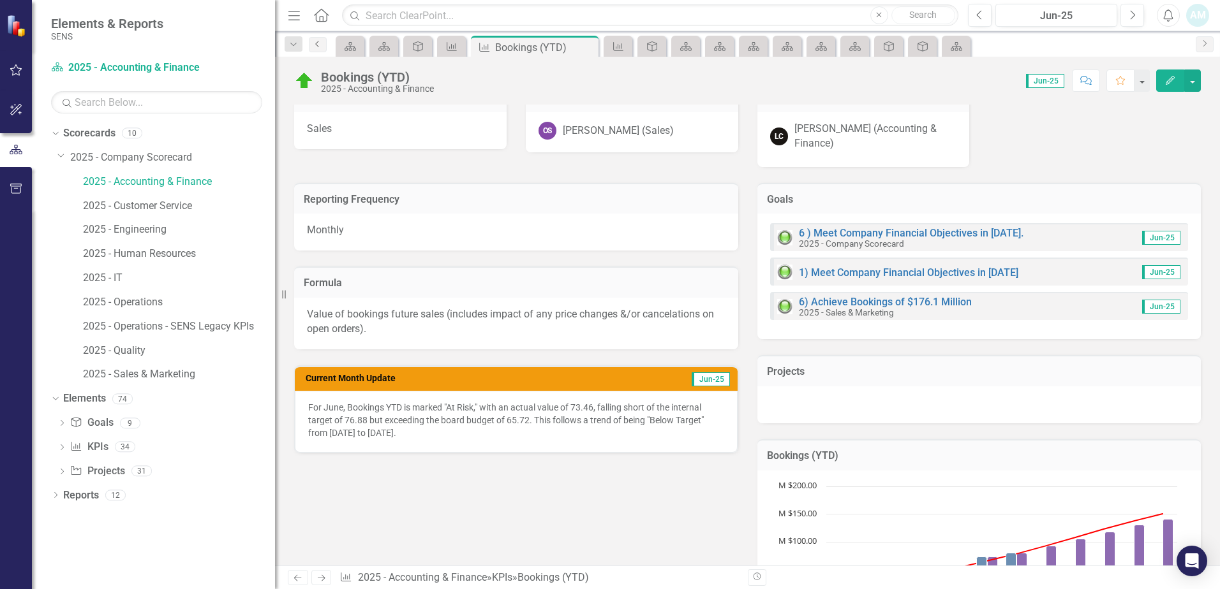
click at [321, 49] on link "Previous" at bounding box center [318, 44] width 18 height 15
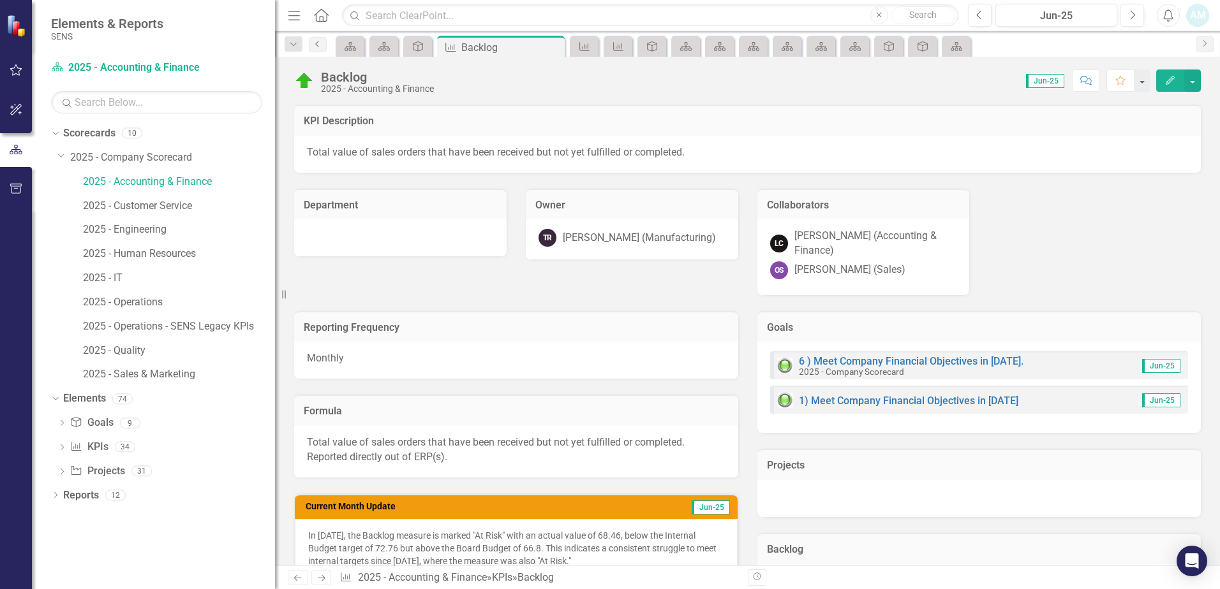
click at [313, 41] on icon "Previous" at bounding box center [318, 44] width 10 height 8
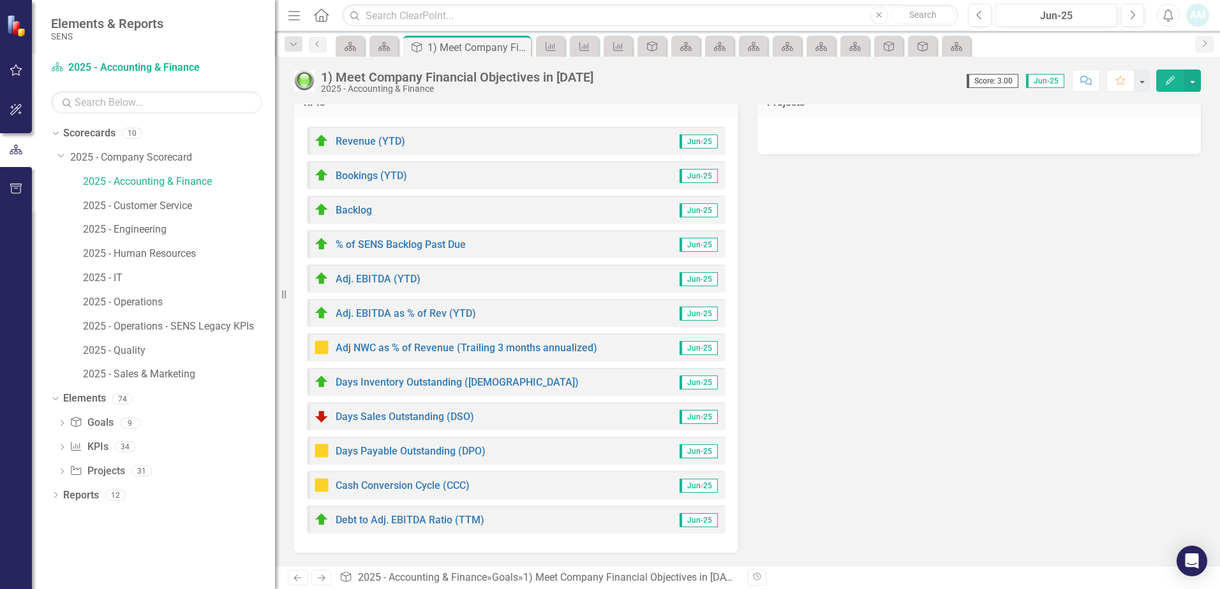
scroll to position [17, 0]
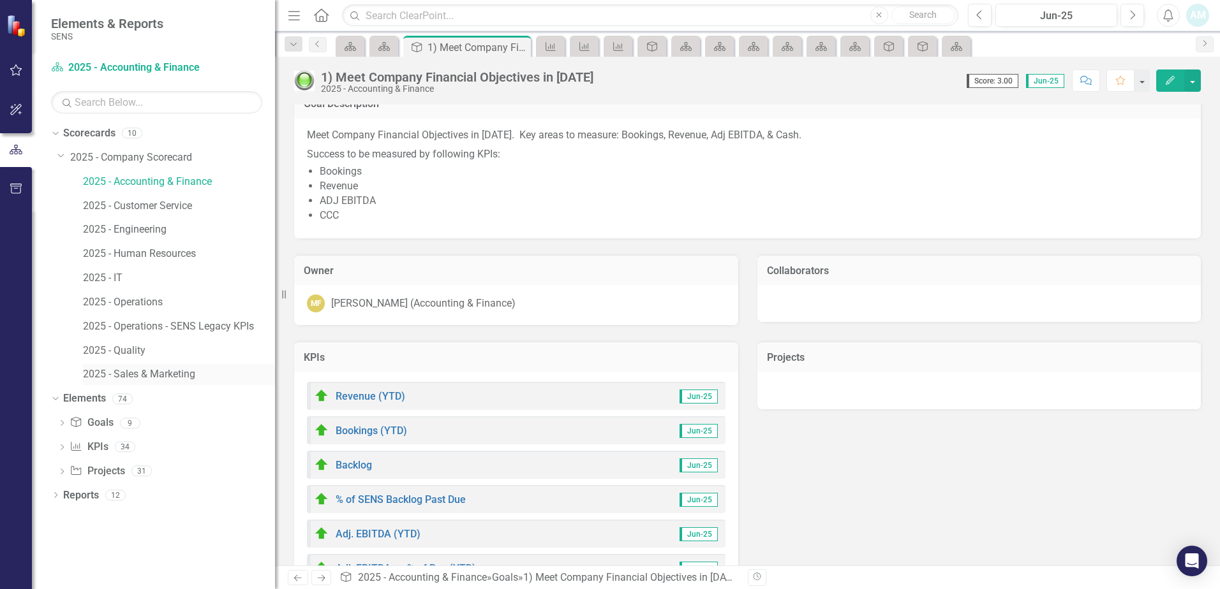
click at [157, 377] on link "2025 - Sales & Marketing" at bounding box center [179, 374] width 192 height 15
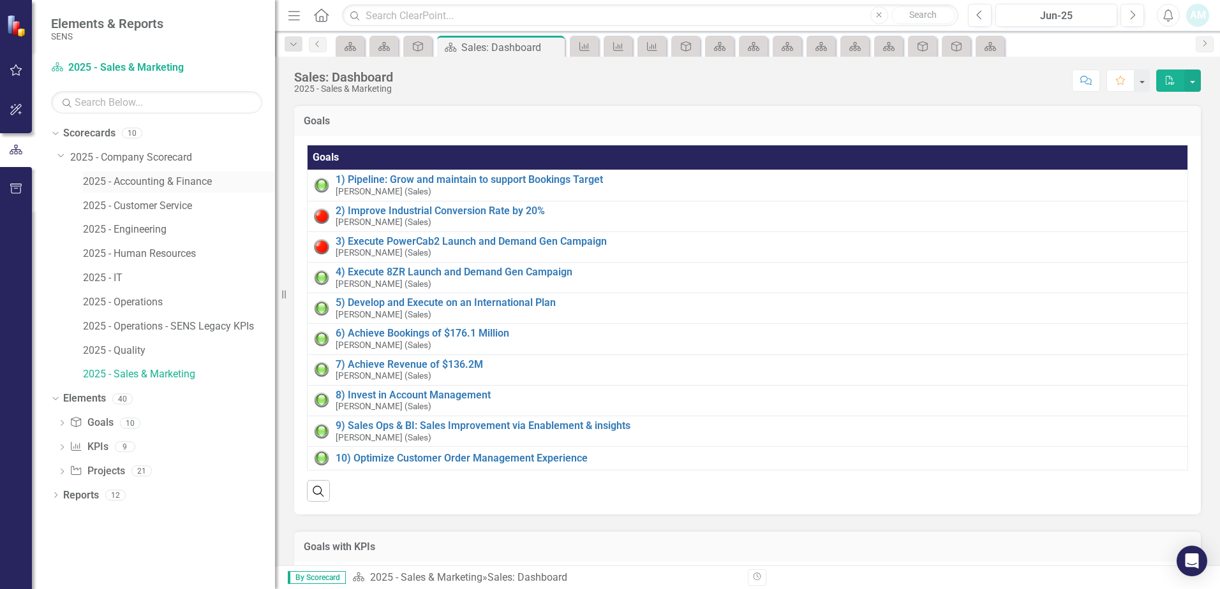
click at [144, 183] on link "2025 - Accounting & Finance" at bounding box center [179, 182] width 192 height 15
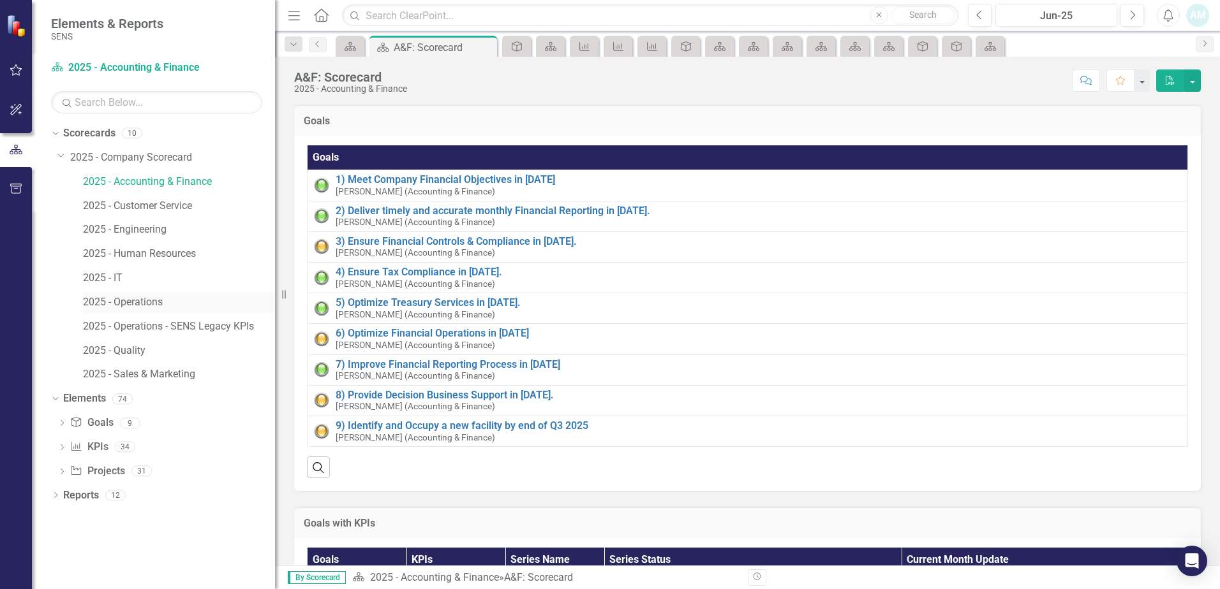
click at [142, 307] on link "2025 - Operations" at bounding box center [179, 302] width 192 height 15
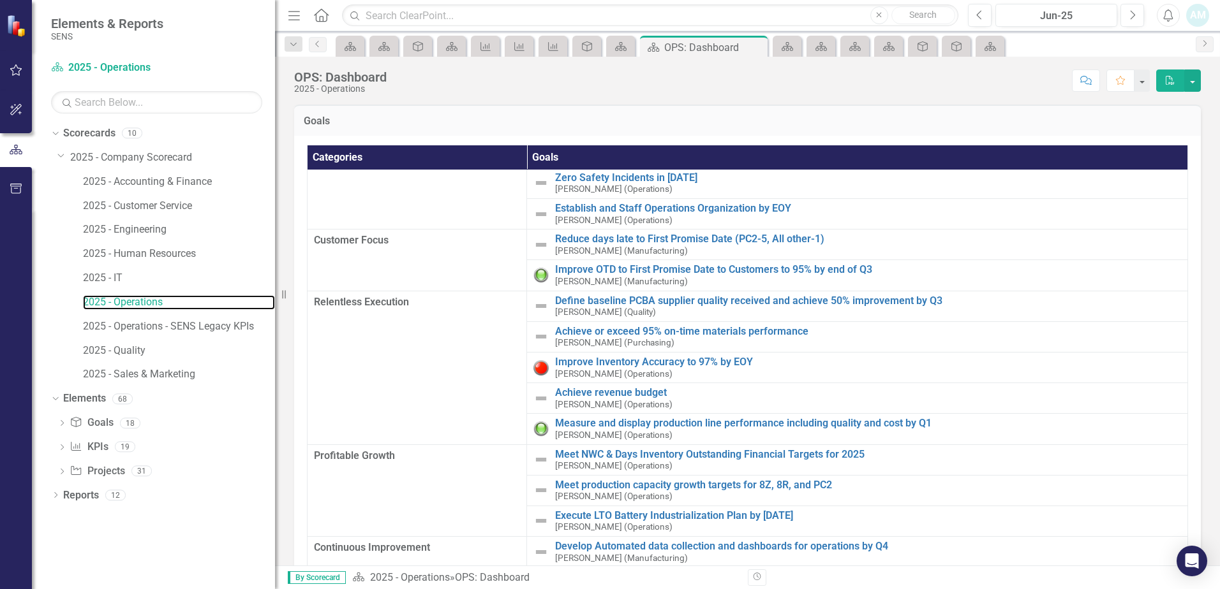
scroll to position [128, 0]
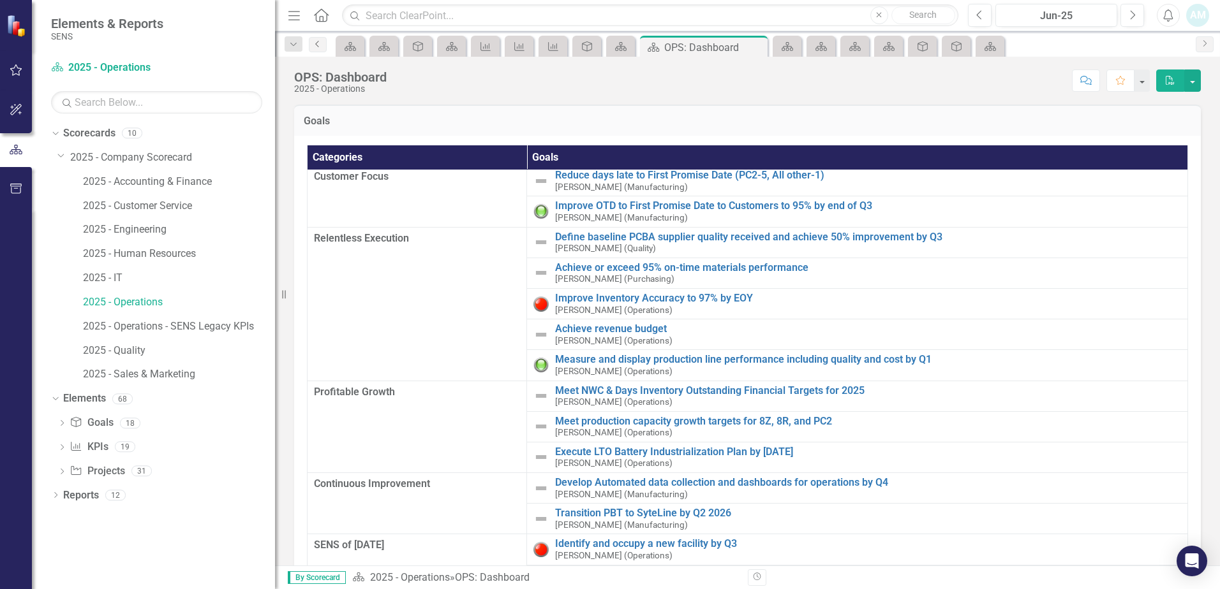
click at [321, 44] on icon "Previous" at bounding box center [318, 44] width 10 height 8
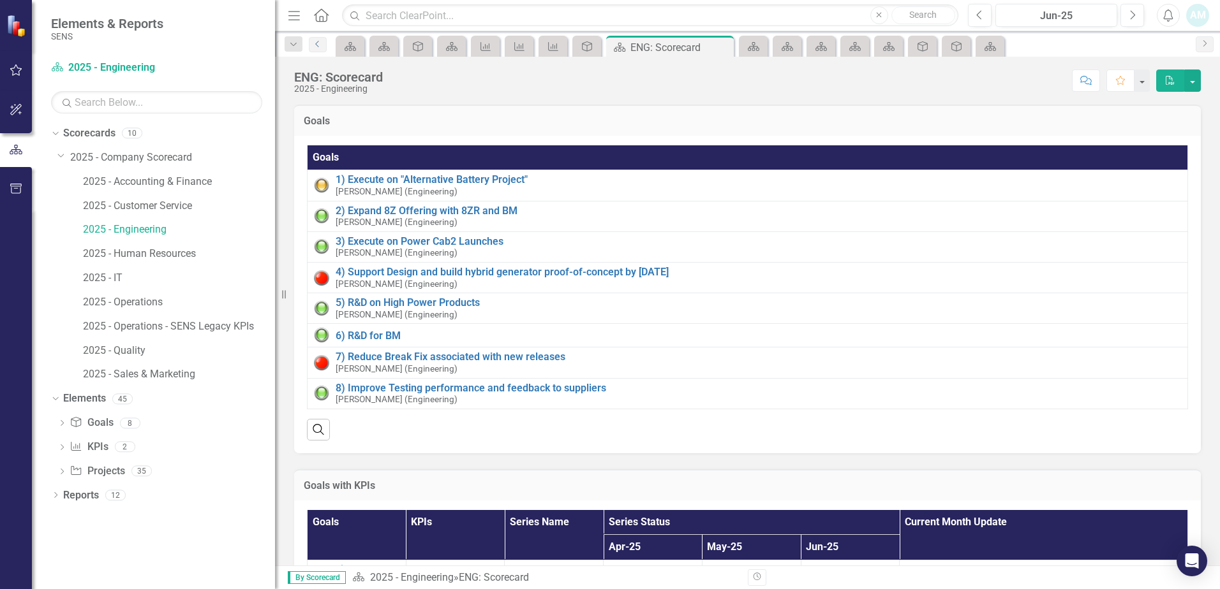
drag, startPoint x: 319, startPoint y: 42, endPoint x: 364, endPoint y: 54, distance: 46.9
click at [320, 42] on icon "Previous" at bounding box center [318, 44] width 10 height 8
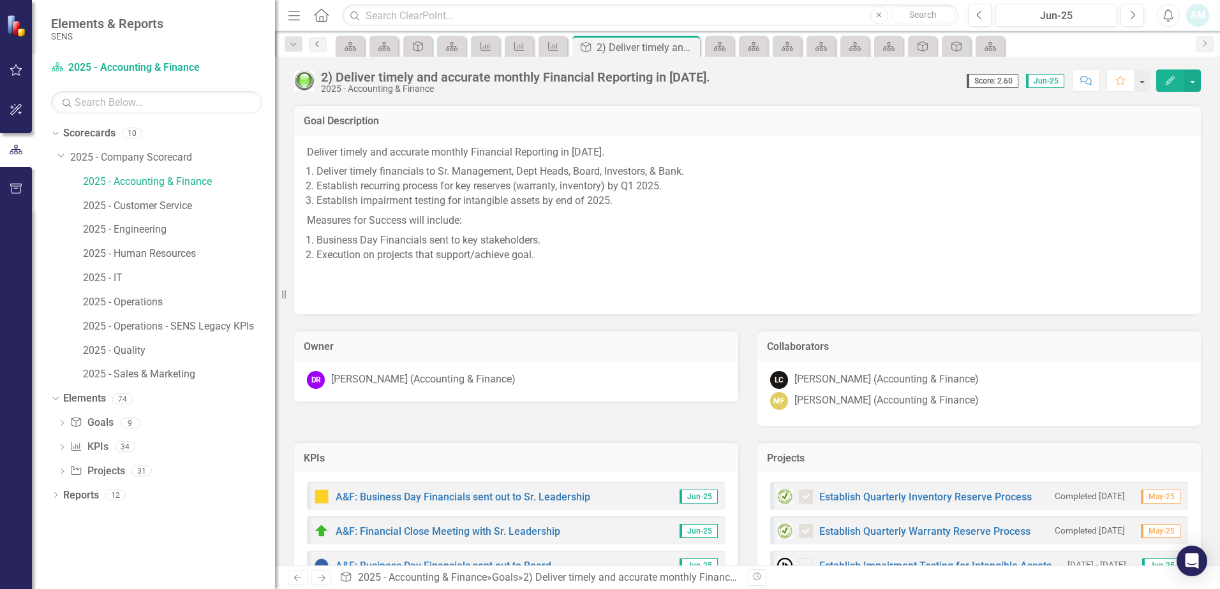
click at [321, 41] on icon "Previous" at bounding box center [318, 44] width 10 height 8
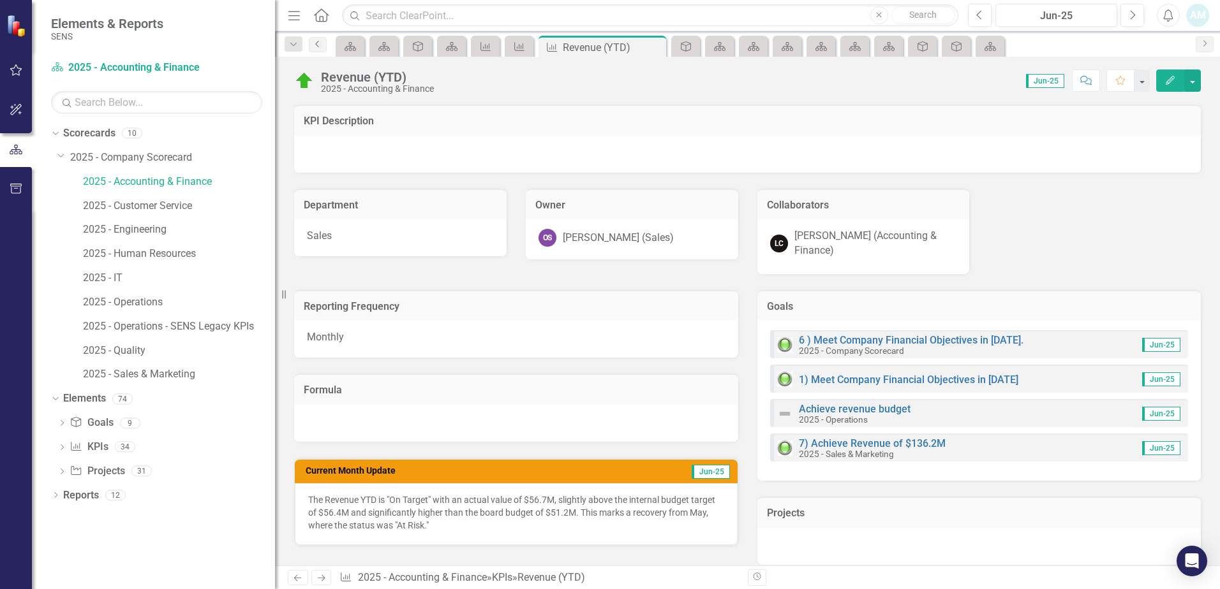
click at [317, 47] on icon "Previous" at bounding box center [318, 44] width 10 height 8
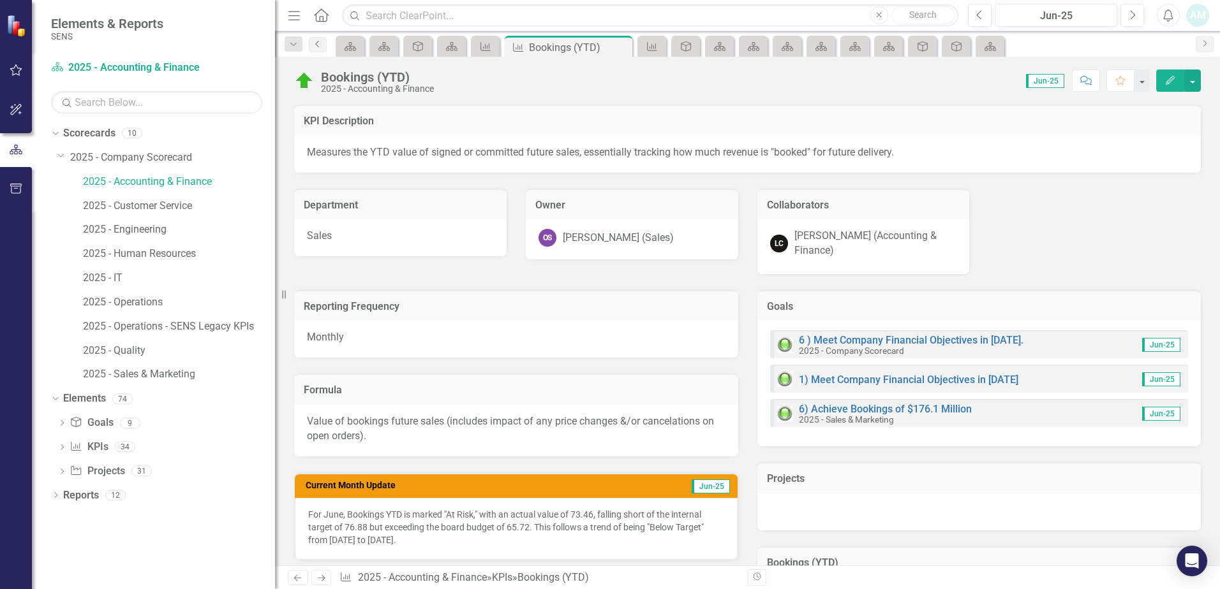
click at [317, 47] on icon "Previous" at bounding box center [318, 44] width 10 height 8
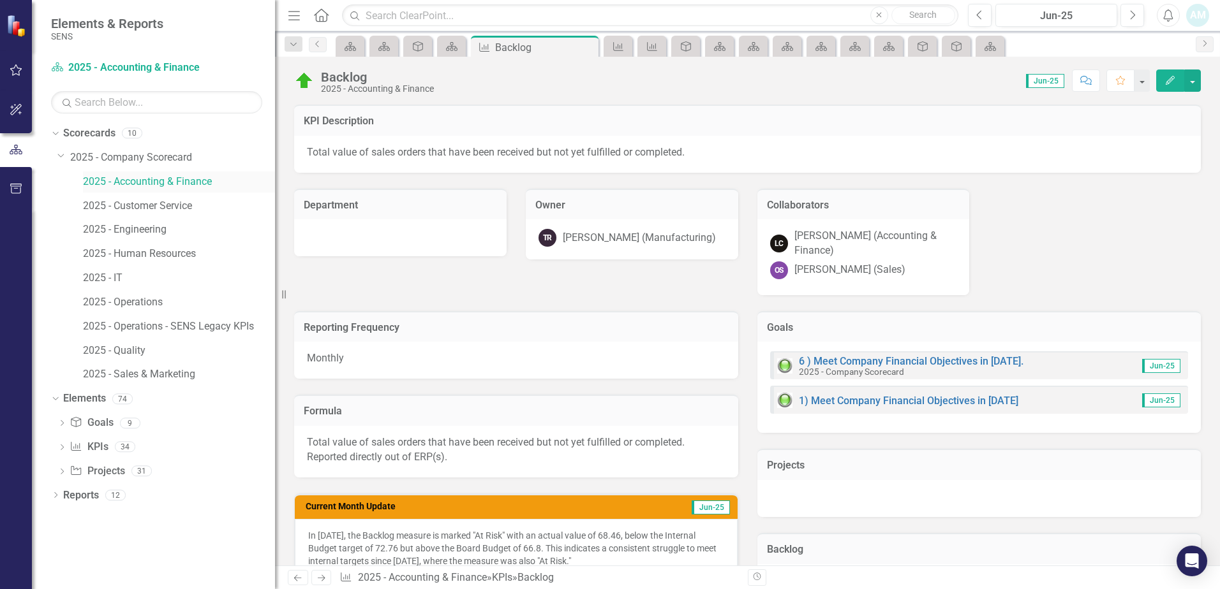
click at [128, 178] on link "2025 - Accounting & Finance" at bounding box center [179, 182] width 192 height 15
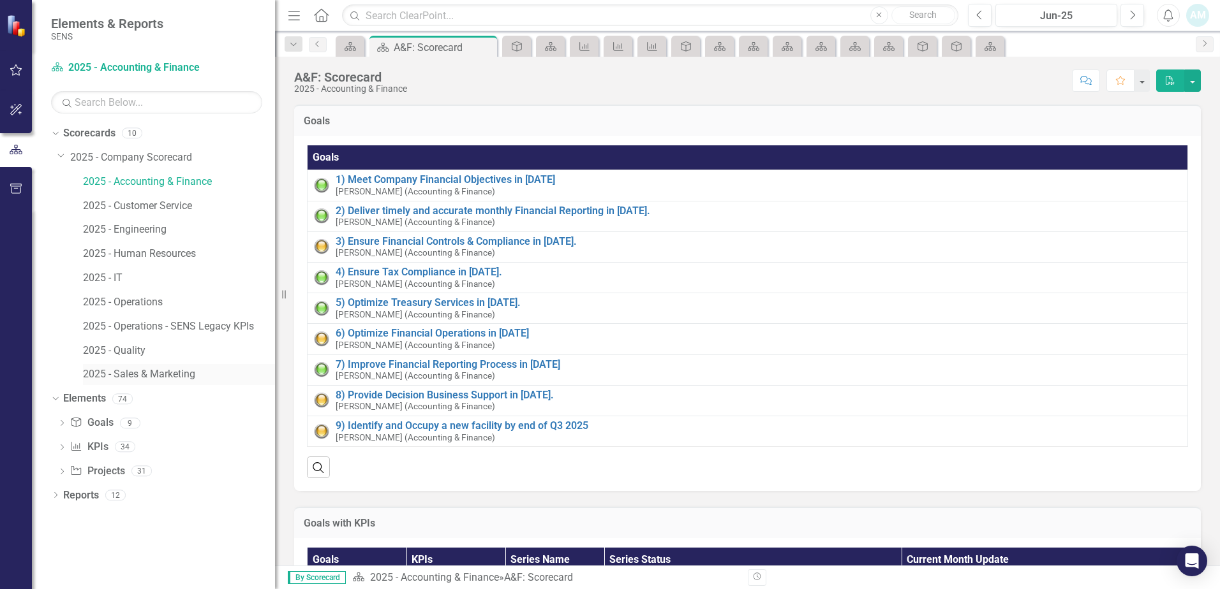
click at [154, 368] on link "2025 - Sales & Marketing" at bounding box center [179, 374] width 192 height 15
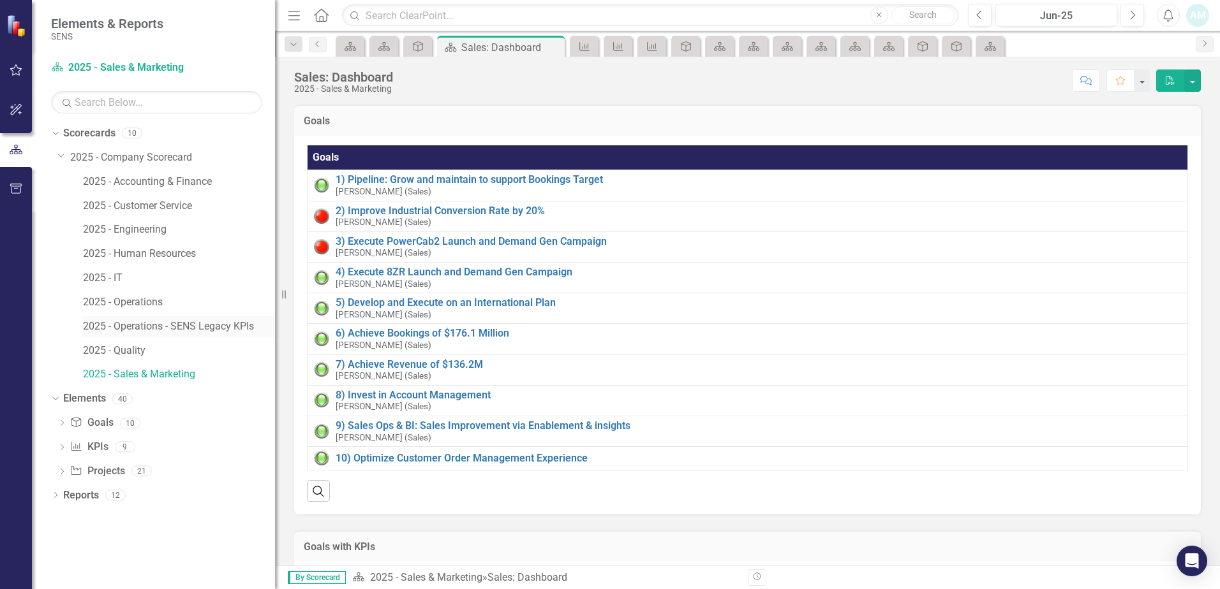
click at [160, 325] on link "2025 - Operations - SENS Legacy KPIs" at bounding box center [179, 327] width 192 height 15
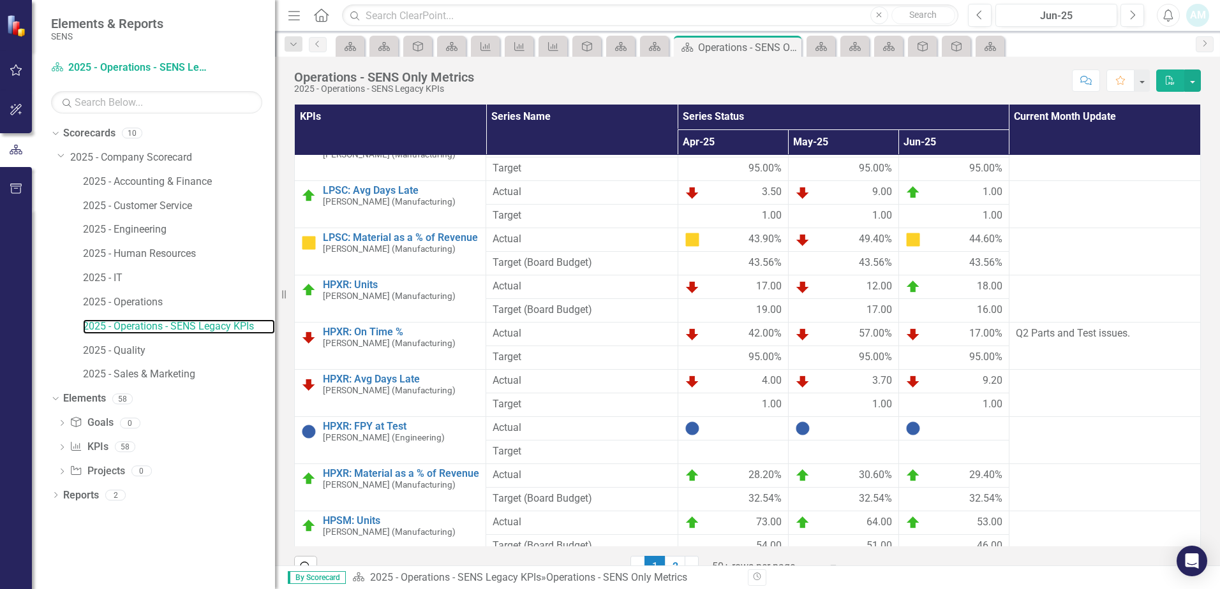
scroll to position [638, 0]
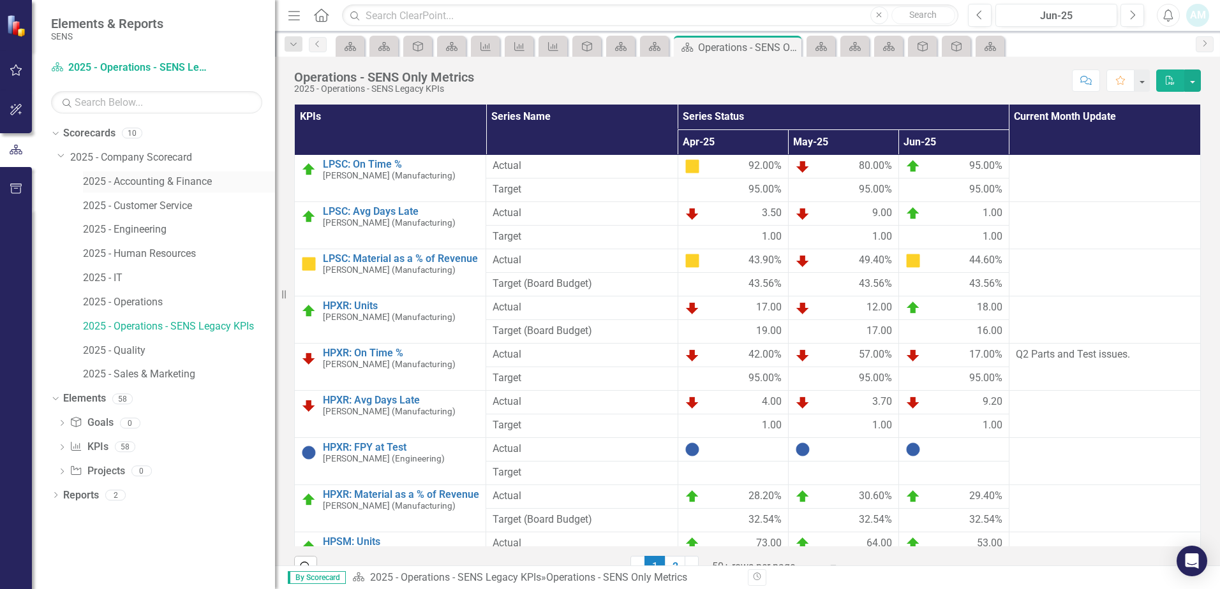
click at [161, 188] on link "2025 - Accounting & Finance" at bounding box center [179, 182] width 192 height 15
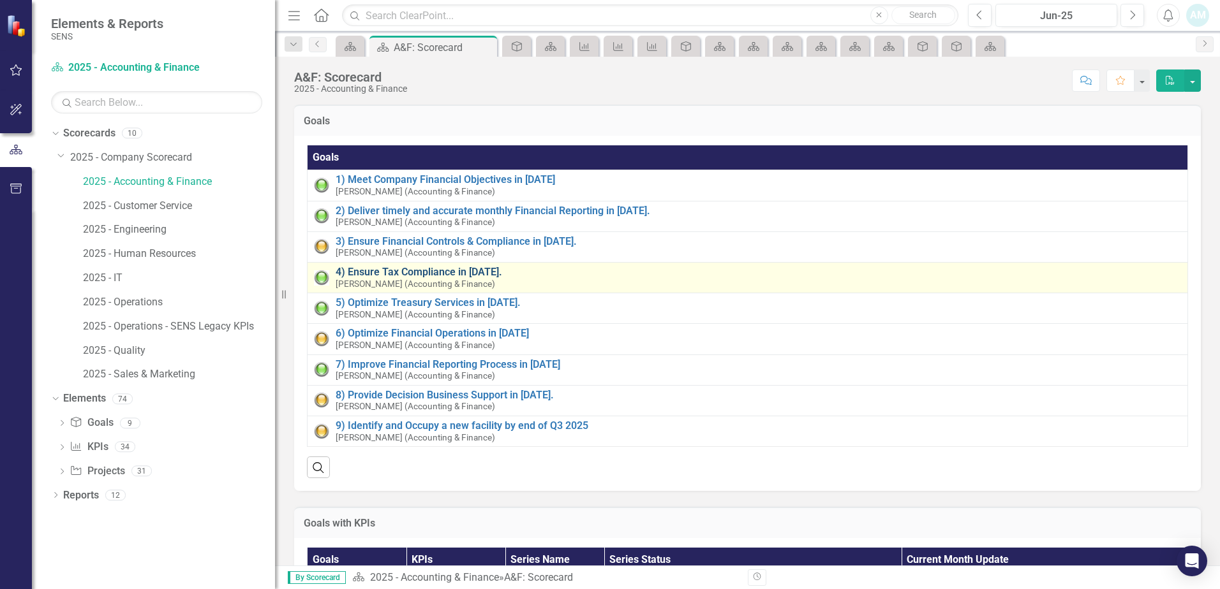
click at [420, 267] on link "4) Ensure Tax Compliance in [DATE]." at bounding box center [757, 272] width 845 height 11
